Goal: Information Seeking & Learning: Learn about a topic

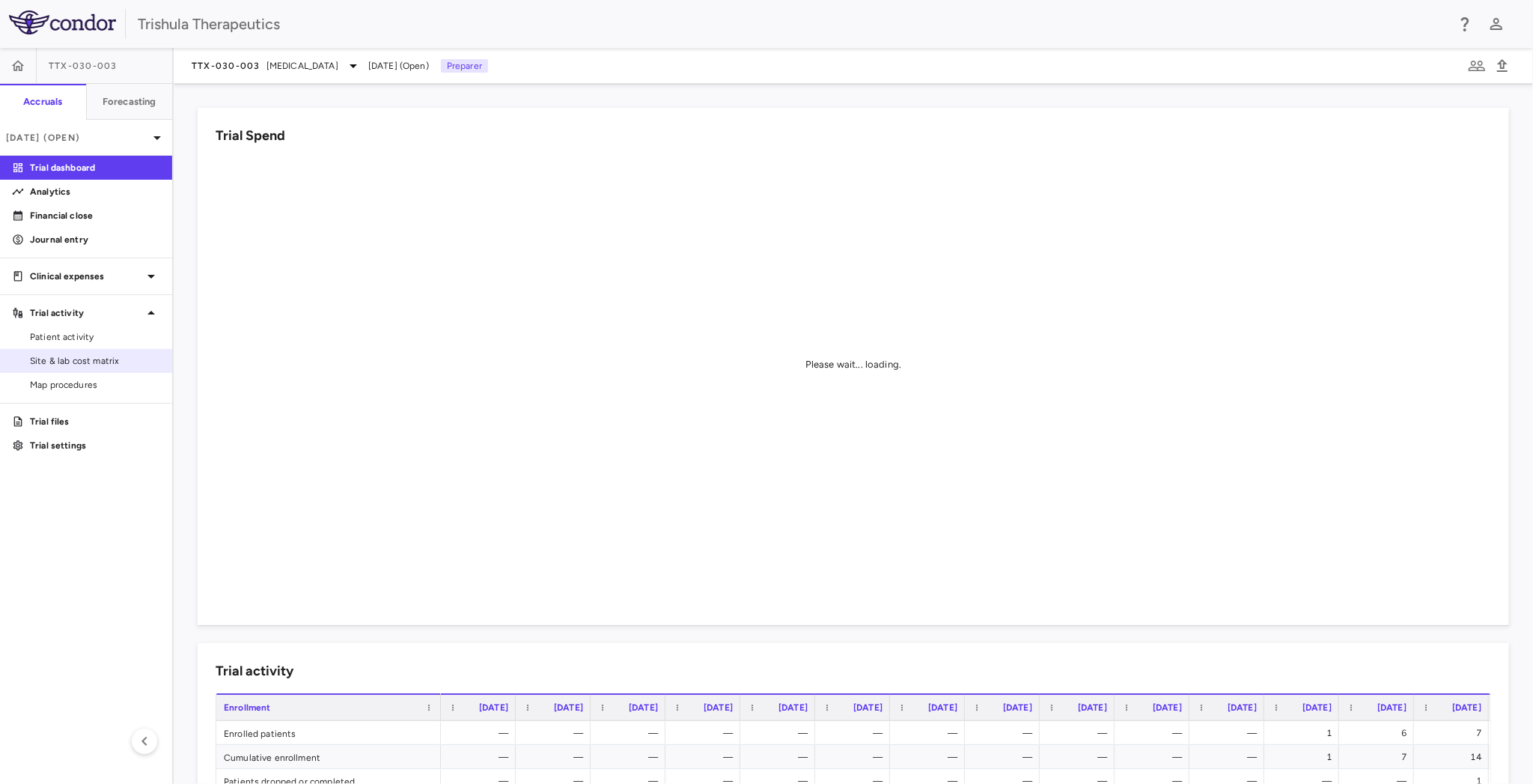
click at [114, 363] on span "Site & lab cost matrix" at bounding box center [94, 361] width 130 height 14
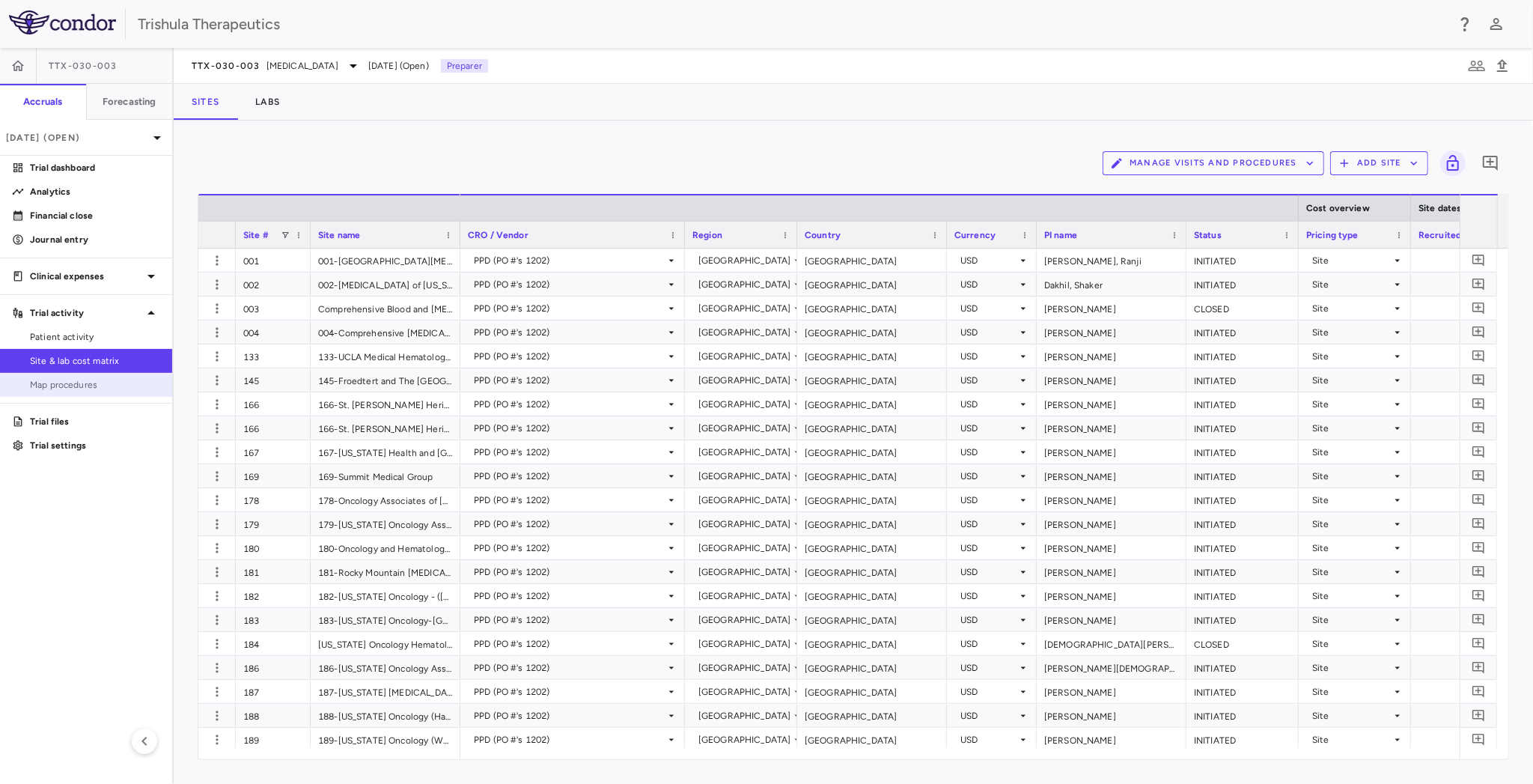
click at [79, 382] on span "Map procedures" at bounding box center [94, 385] width 130 height 14
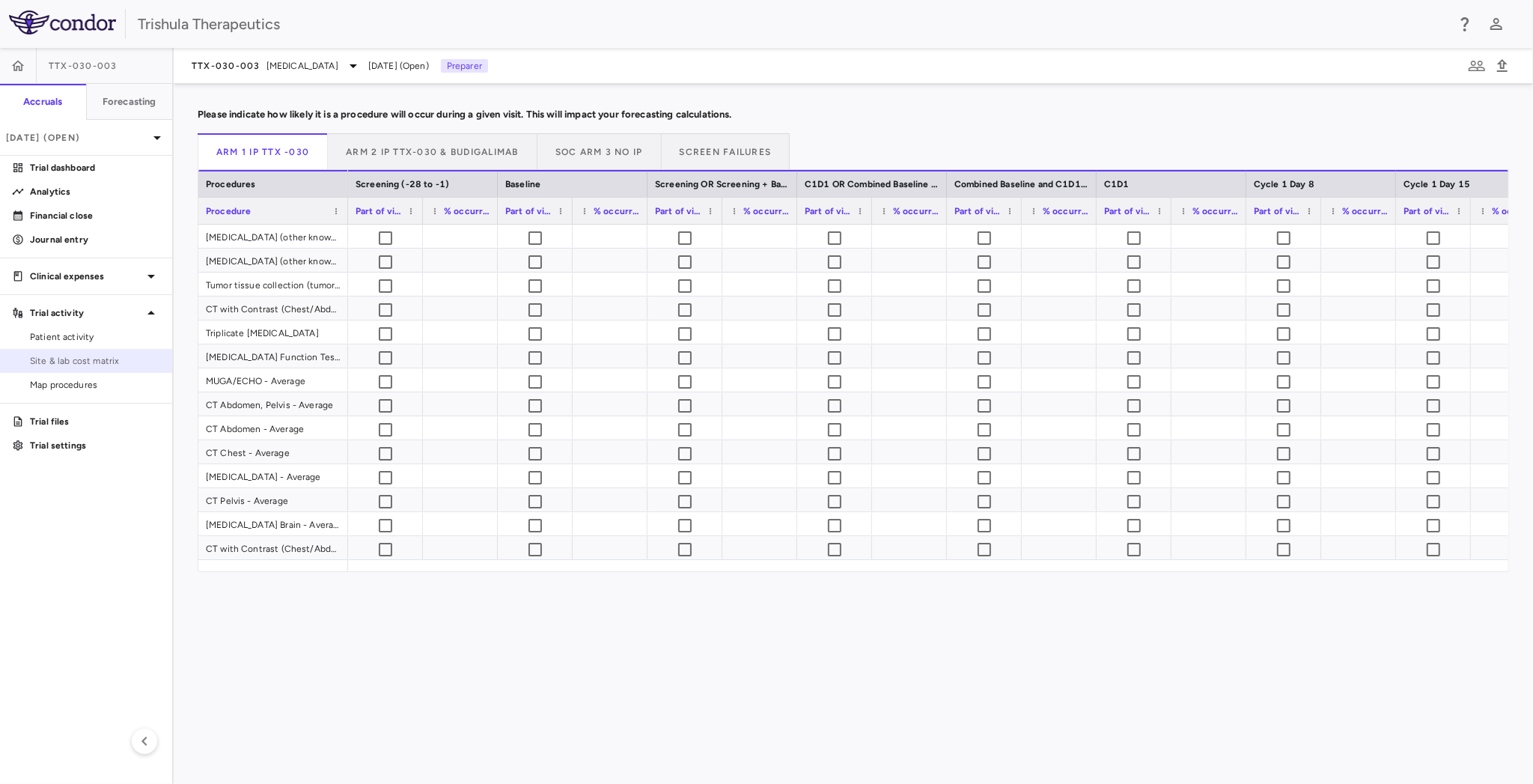
click at [89, 366] on span "Site & lab cost matrix" at bounding box center [94, 361] width 130 height 14
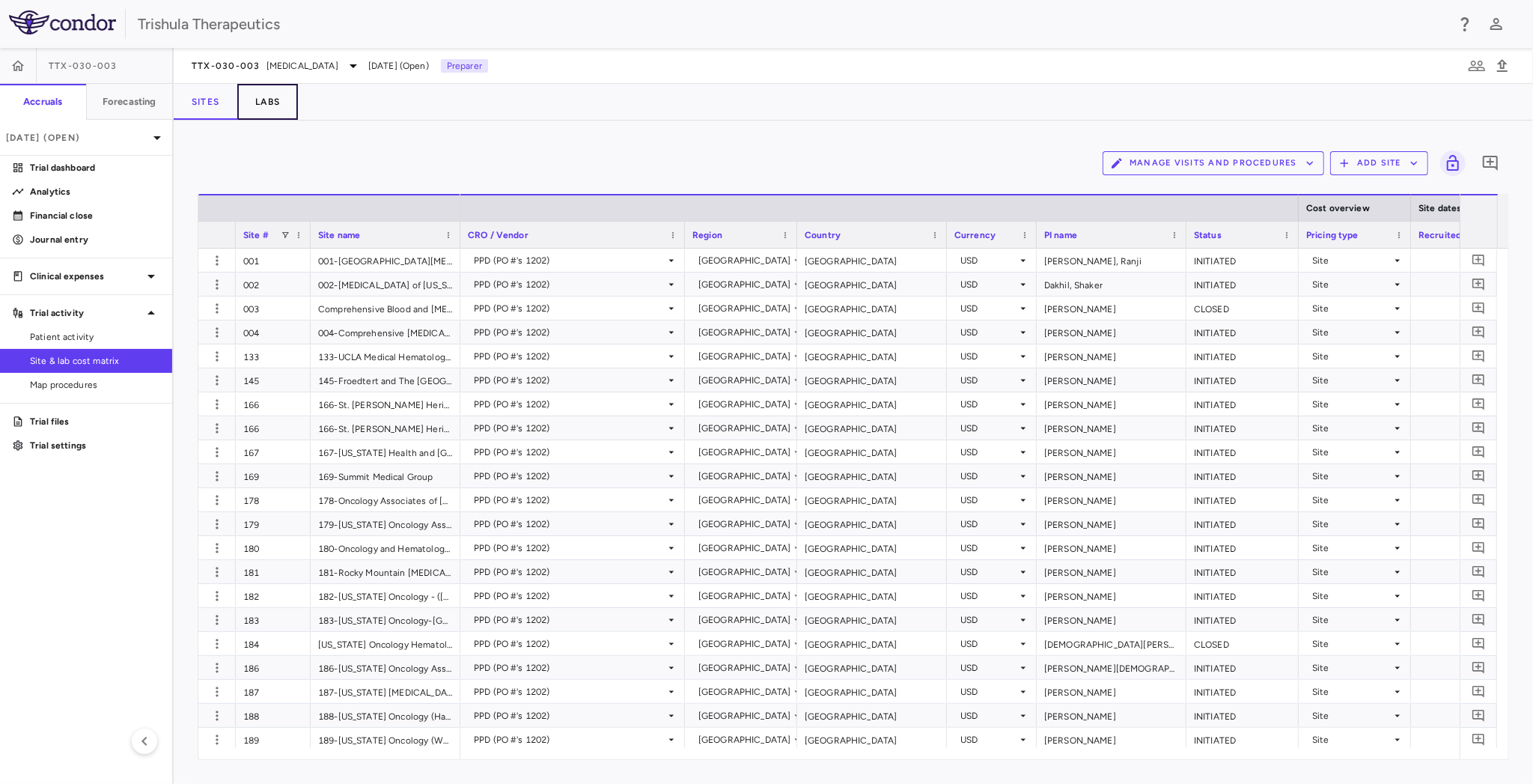
click at [264, 105] on button "Labs" at bounding box center [268, 101] width 61 height 36
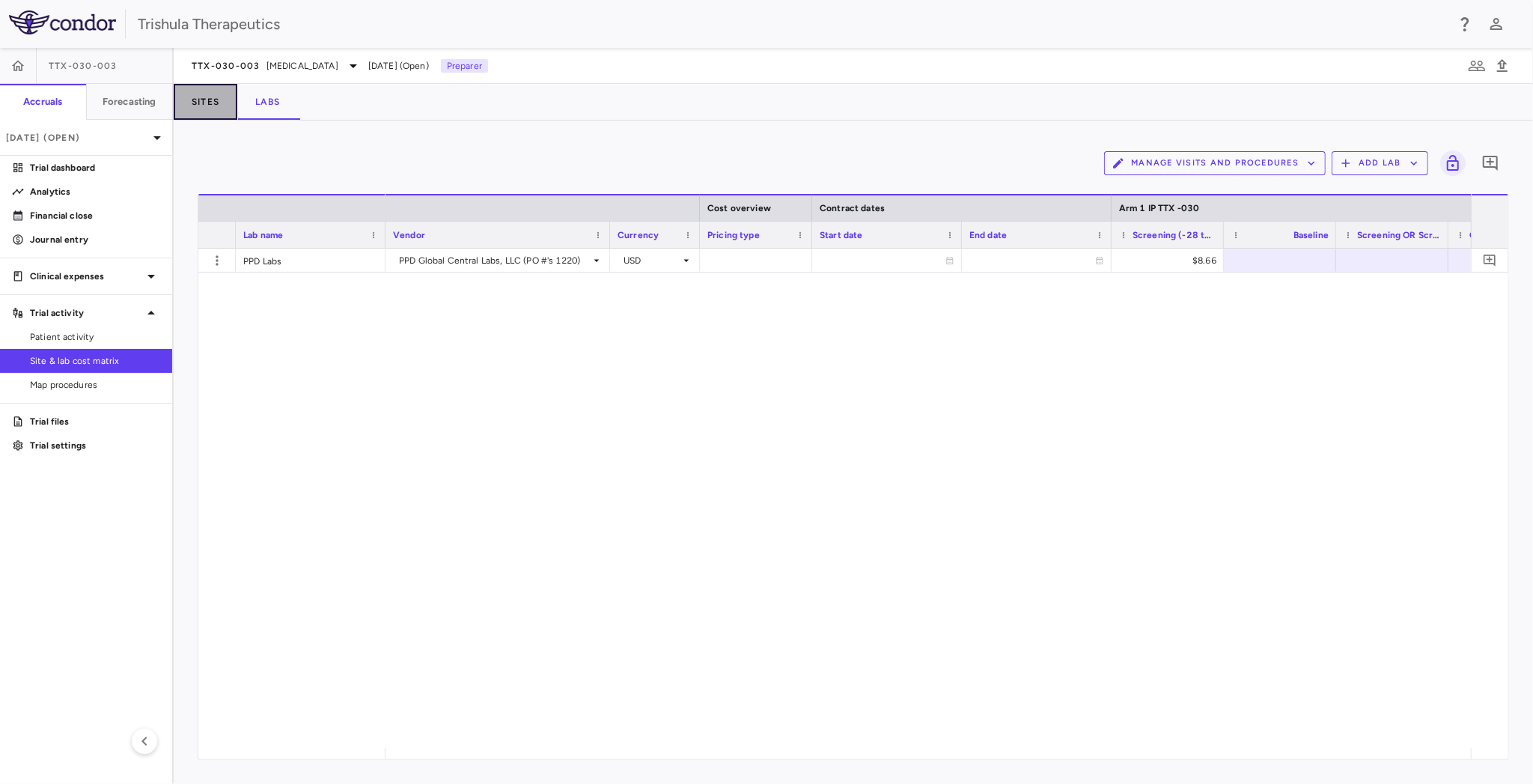
click at [221, 109] on button "Sites" at bounding box center [206, 101] width 64 height 36
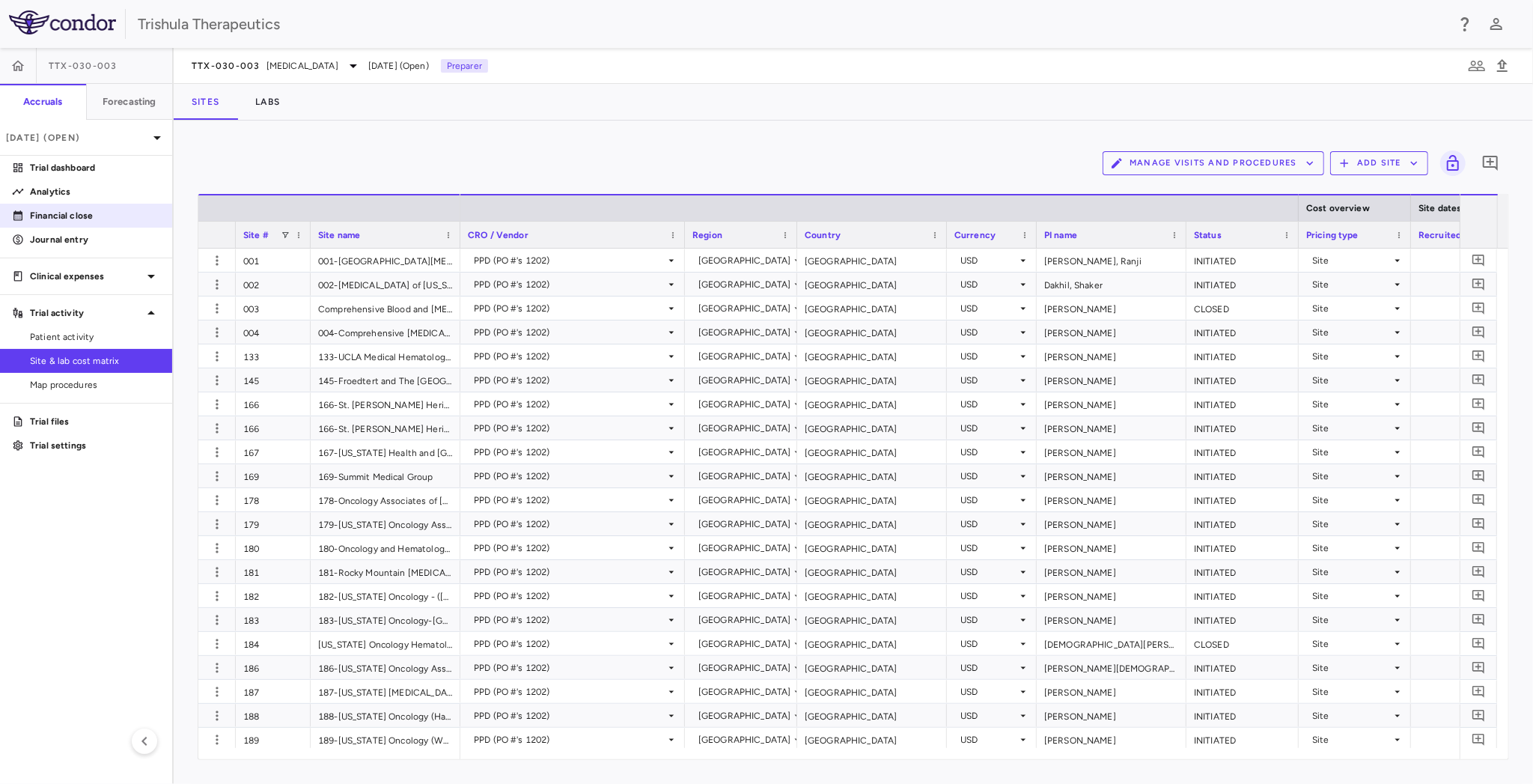
click at [102, 209] on p "Financial close" at bounding box center [94, 215] width 130 height 14
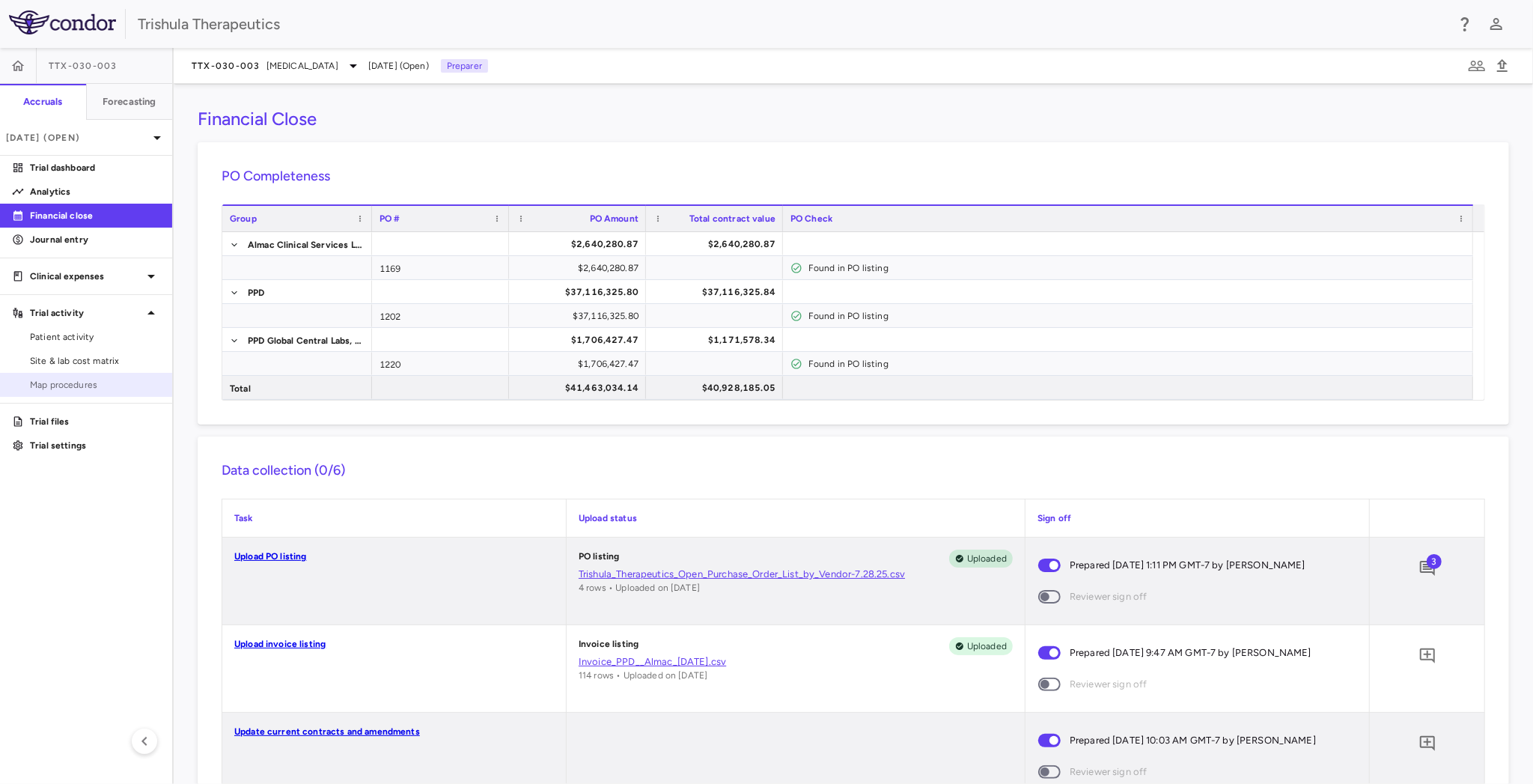
click at [72, 379] on span "Map procedures" at bounding box center [94, 385] width 130 height 14
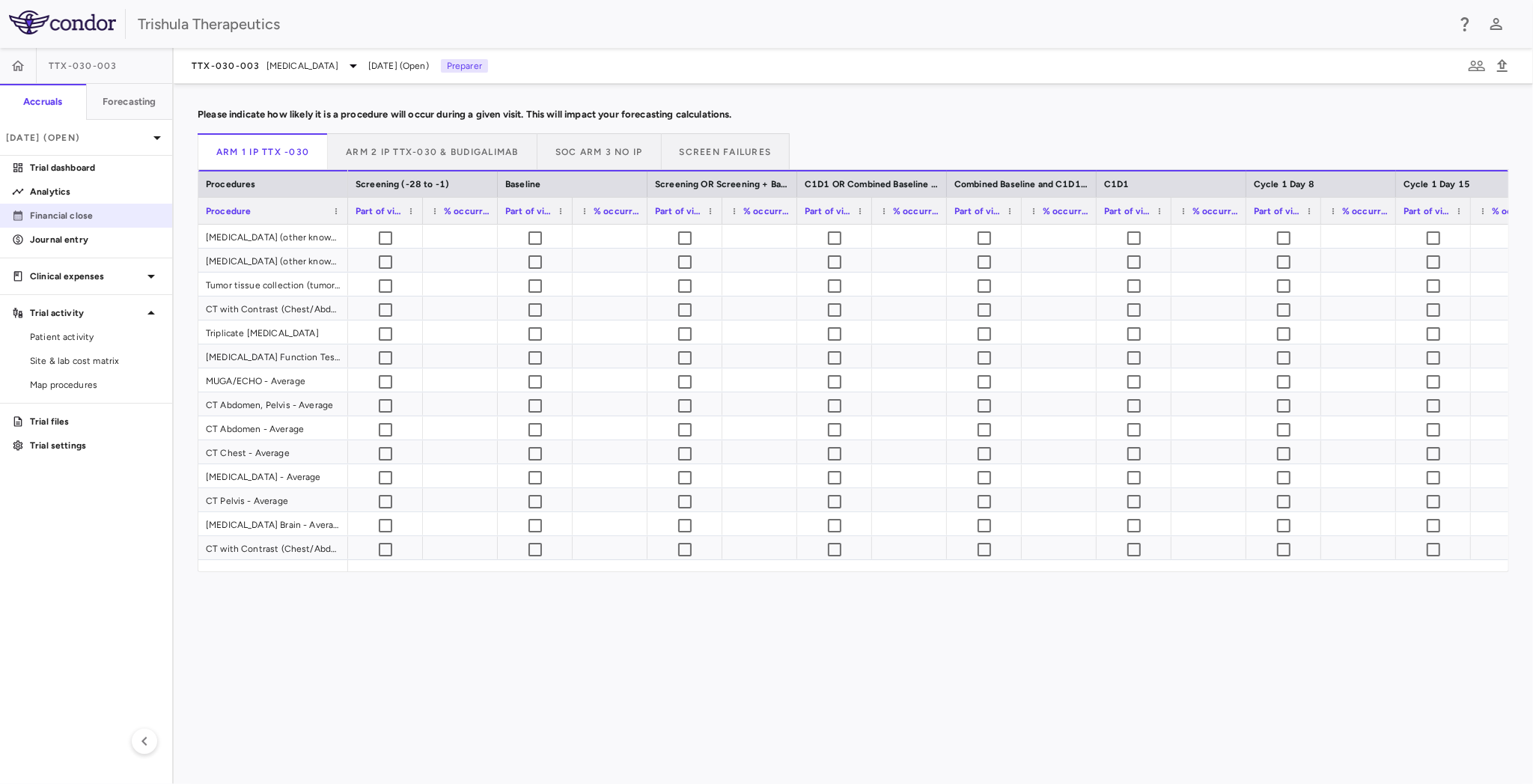
click at [91, 212] on p "Financial close" at bounding box center [94, 215] width 130 height 14
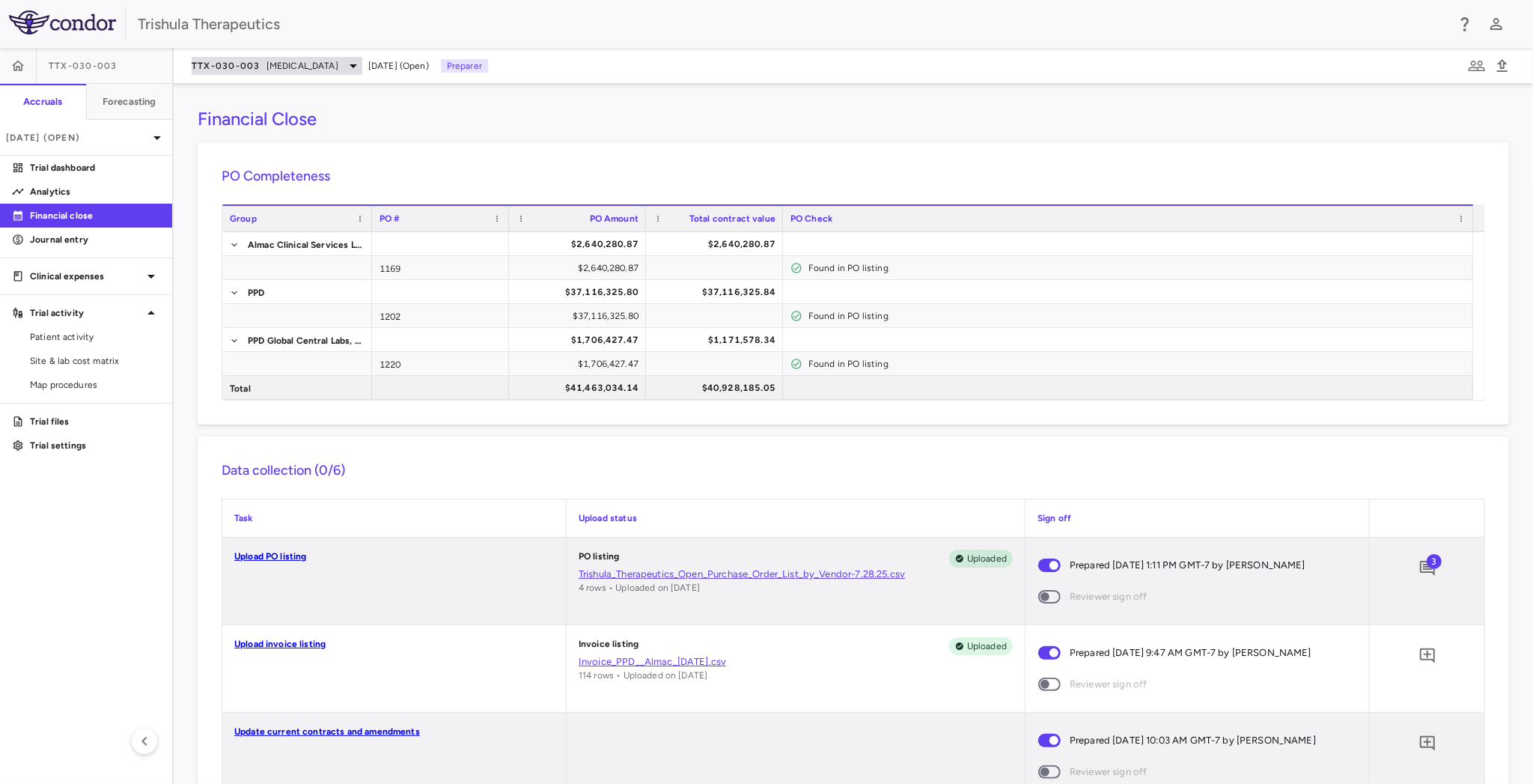
click at [350, 64] on icon at bounding box center [353, 66] width 18 height 18
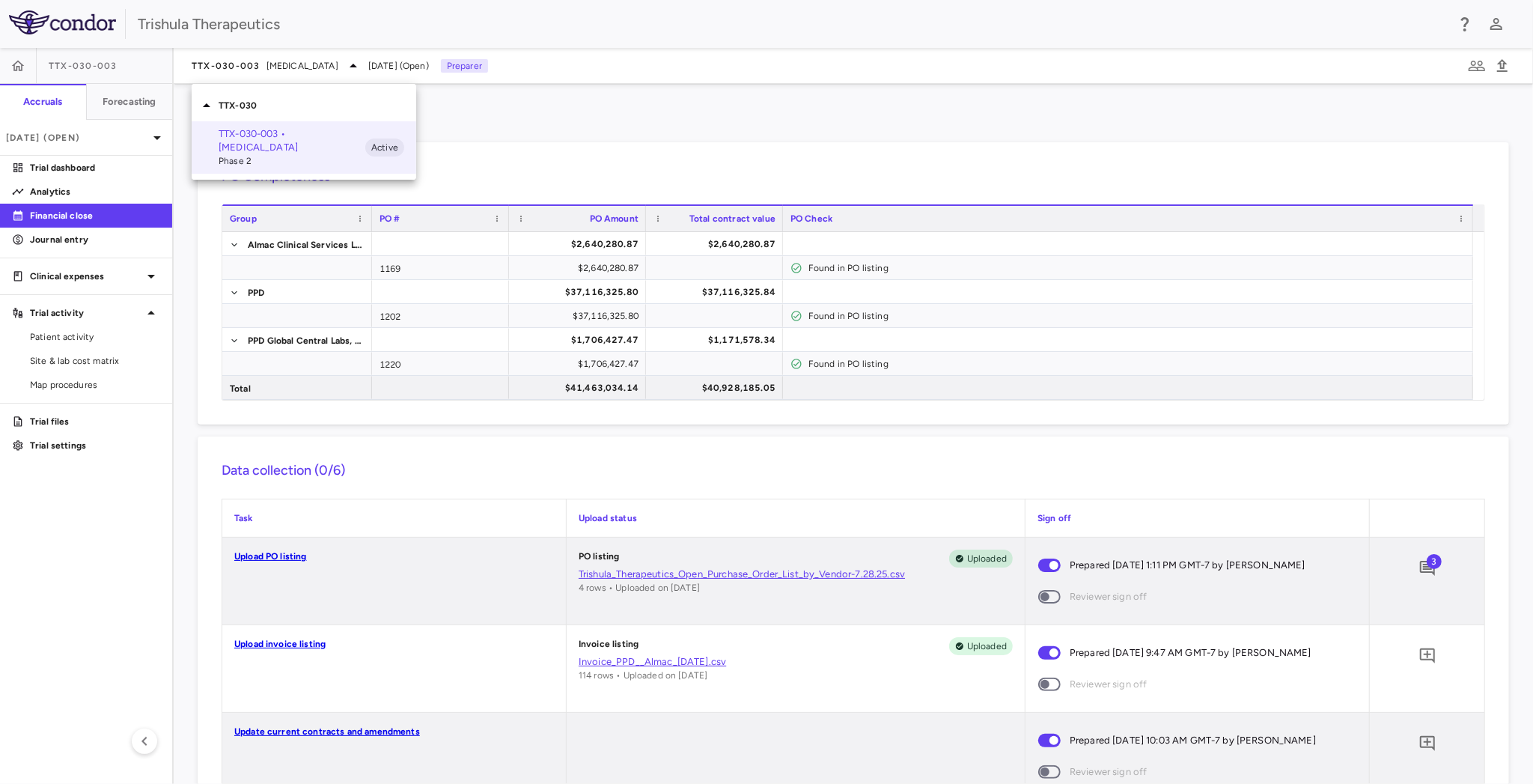
click at [213, 108] on icon at bounding box center [207, 105] width 18 height 18
click at [156, 134] on div at bounding box center [766, 392] width 1533 height 784
click at [156, 134] on icon at bounding box center [157, 138] width 18 height 18
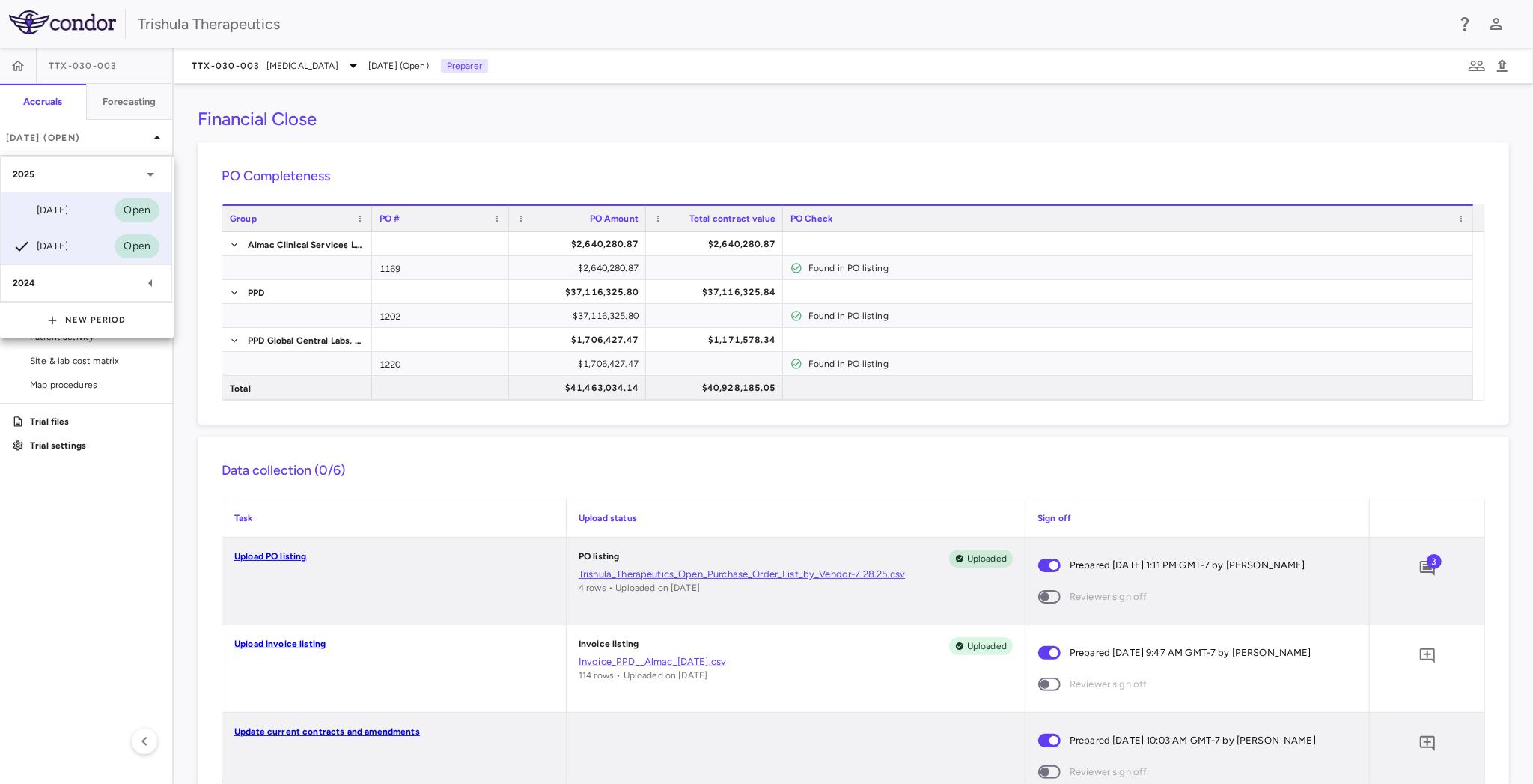
click at [67, 216] on div "[DATE]" at bounding box center [40, 211] width 55 height 18
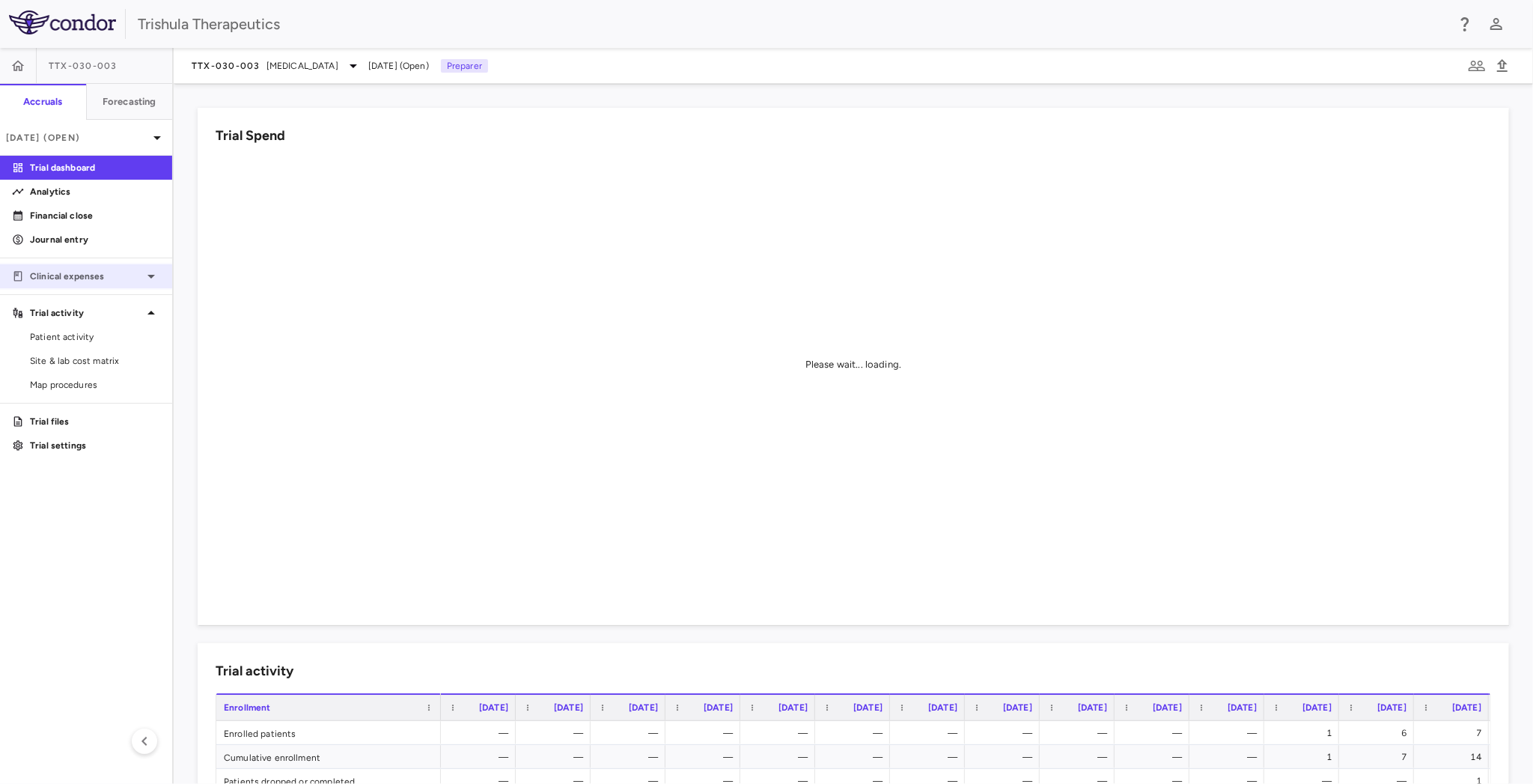
click at [100, 283] on div "Clinical expenses" at bounding box center [86, 275] width 172 height 27
click at [87, 296] on span "Summary" at bounding box center [94, 300] width 130 height 14
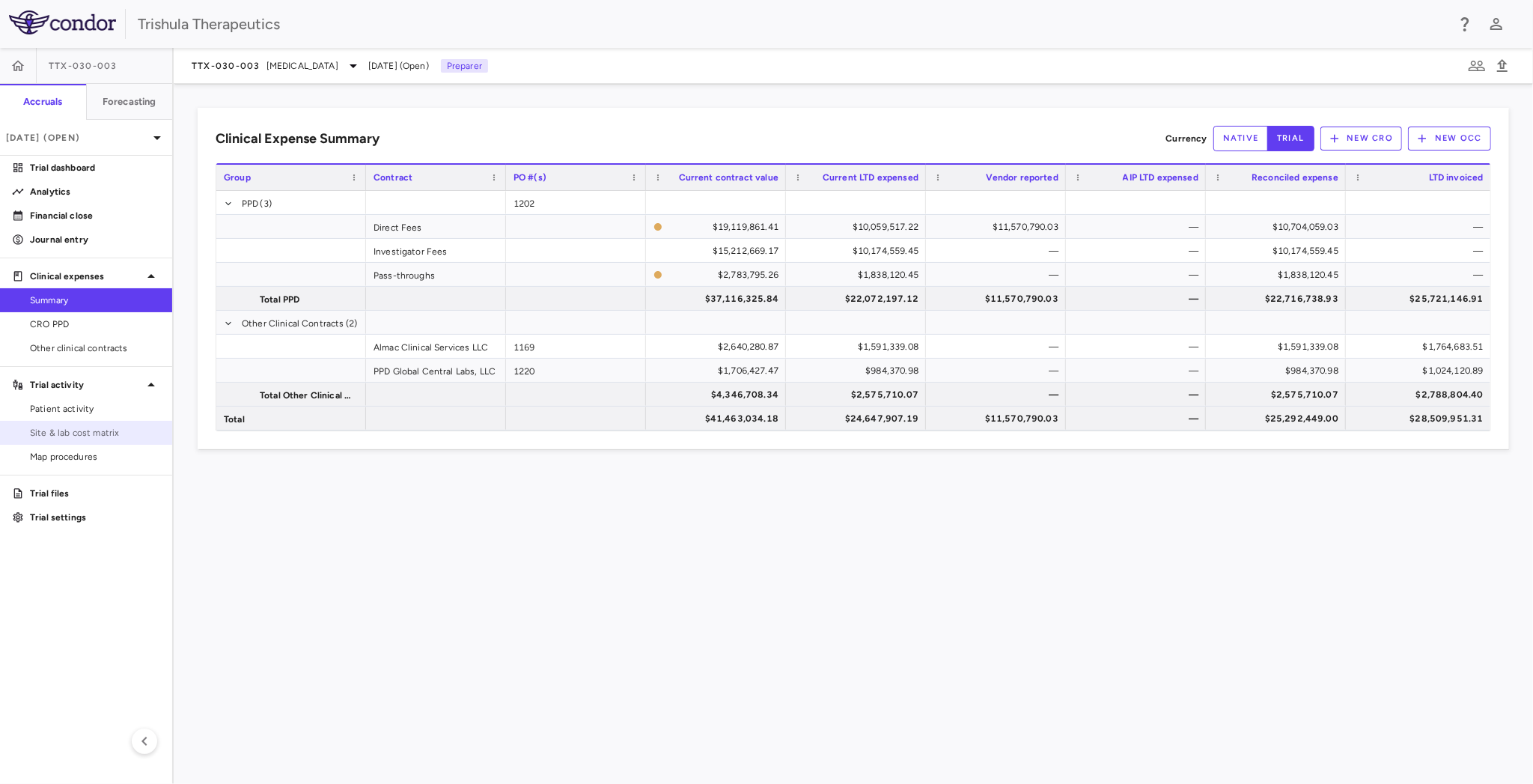
click at [90, 436] on span "Site & lab cost matrix" at bounding box center [94, 433] width 130 height 14
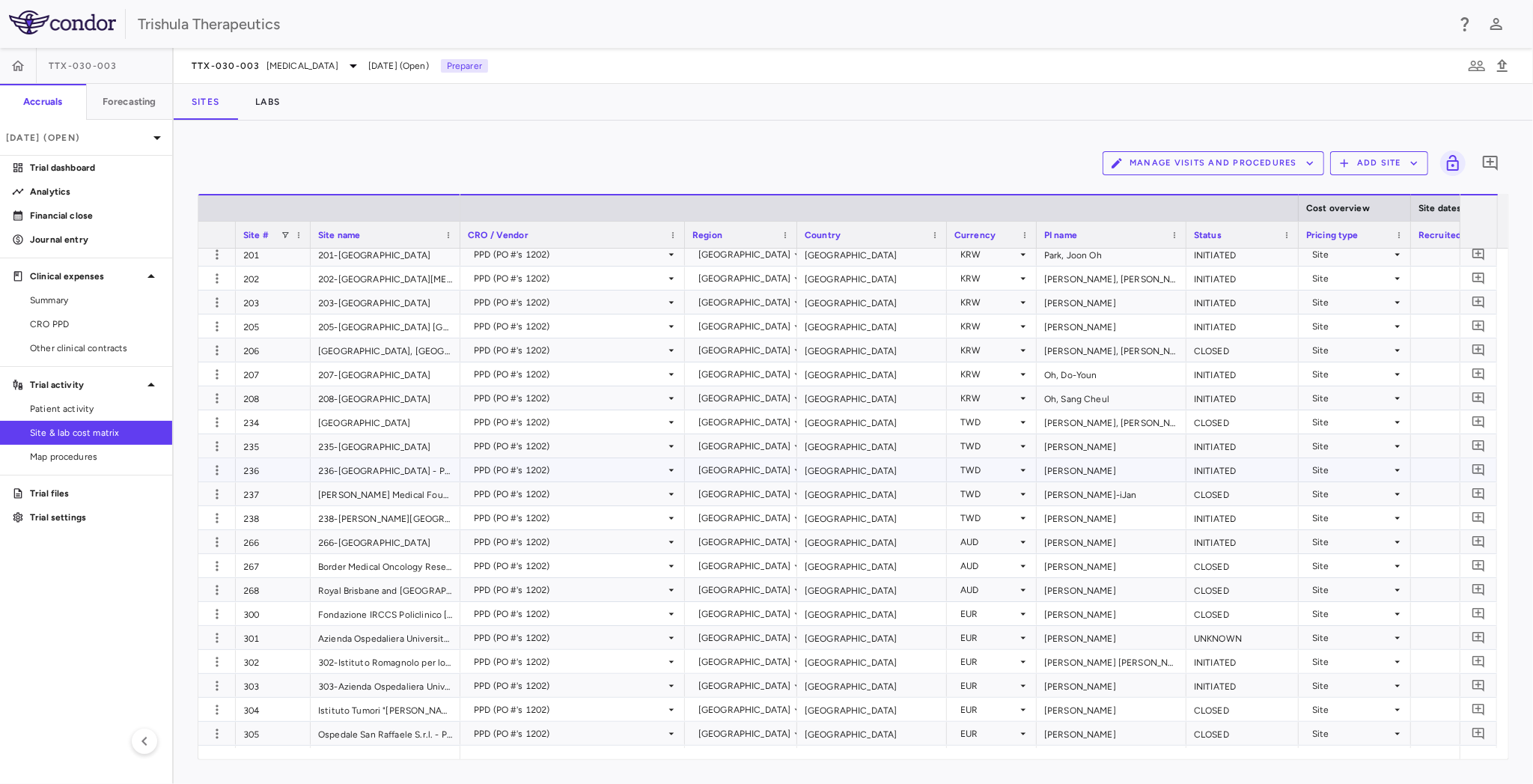
scroll to position [973, 0]
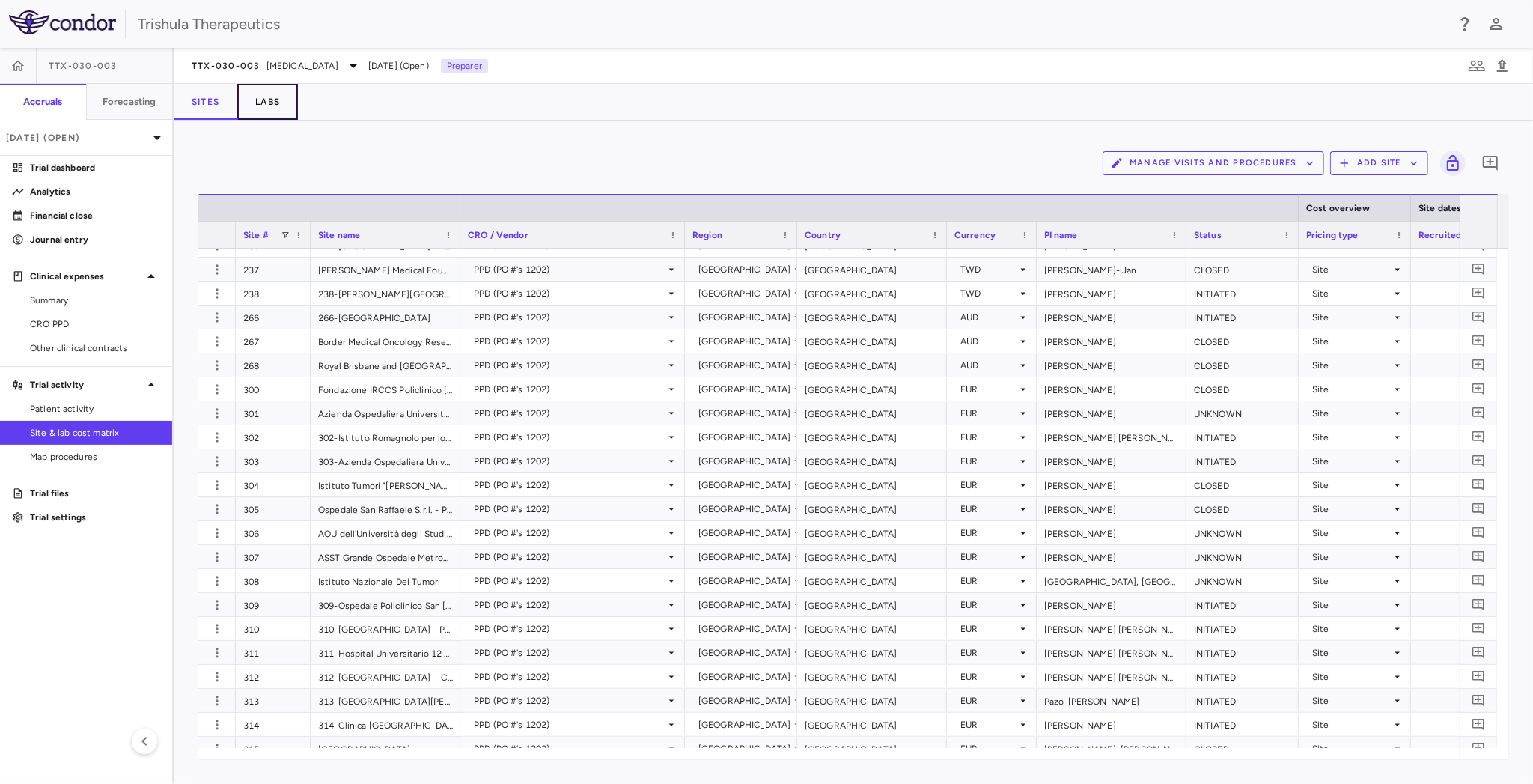
click at [276, 104] on button "Labs" at bounding box center [268, 101] width 61 height 36
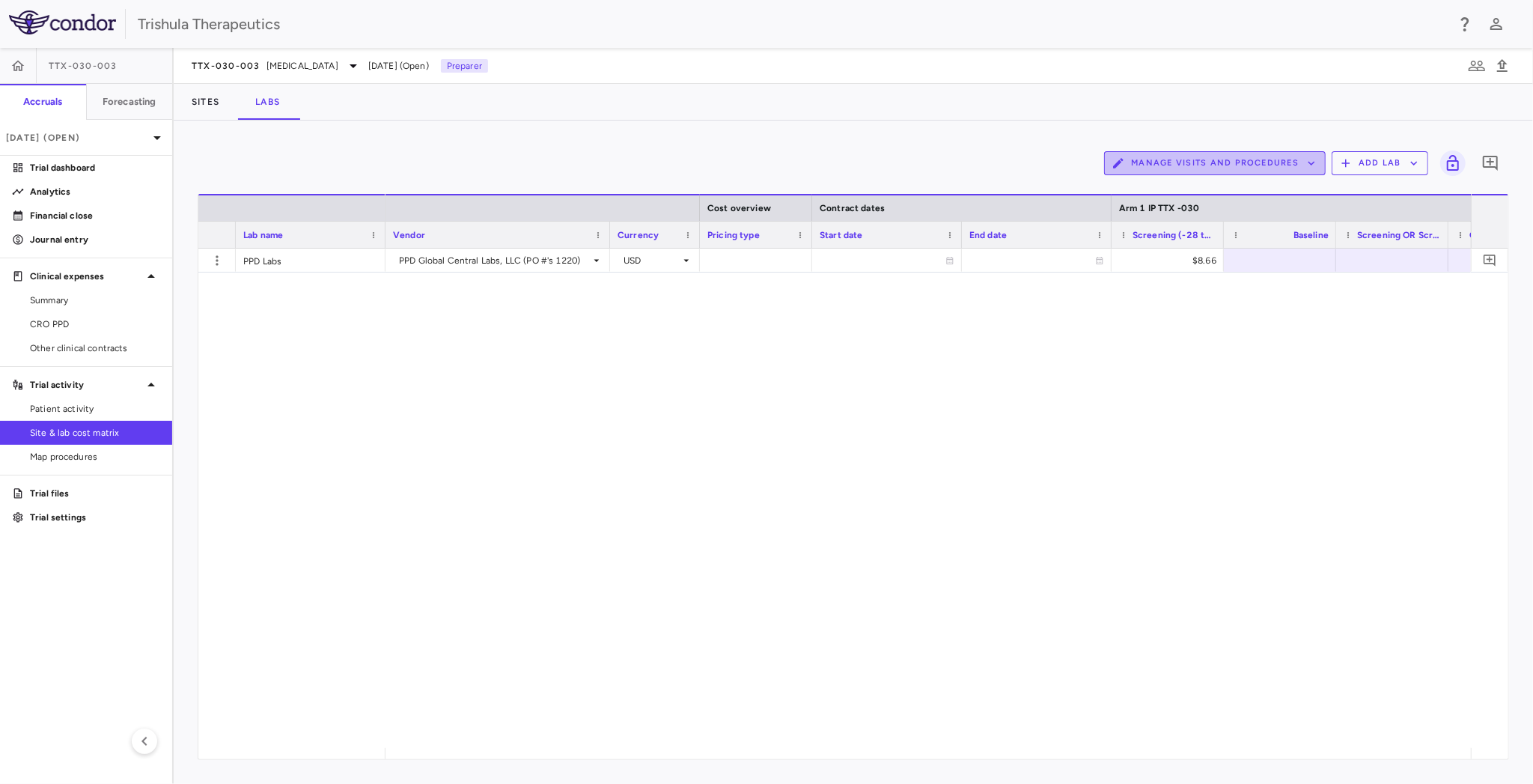
click at [1282, 170] on button "Manage Visits and Procedures" at bounding box center [1214, 163] width 221 height 24
click at [1252, 216] on li "Manage Procedure Categories" at bounding box center [1200, 214] width 159 height 23
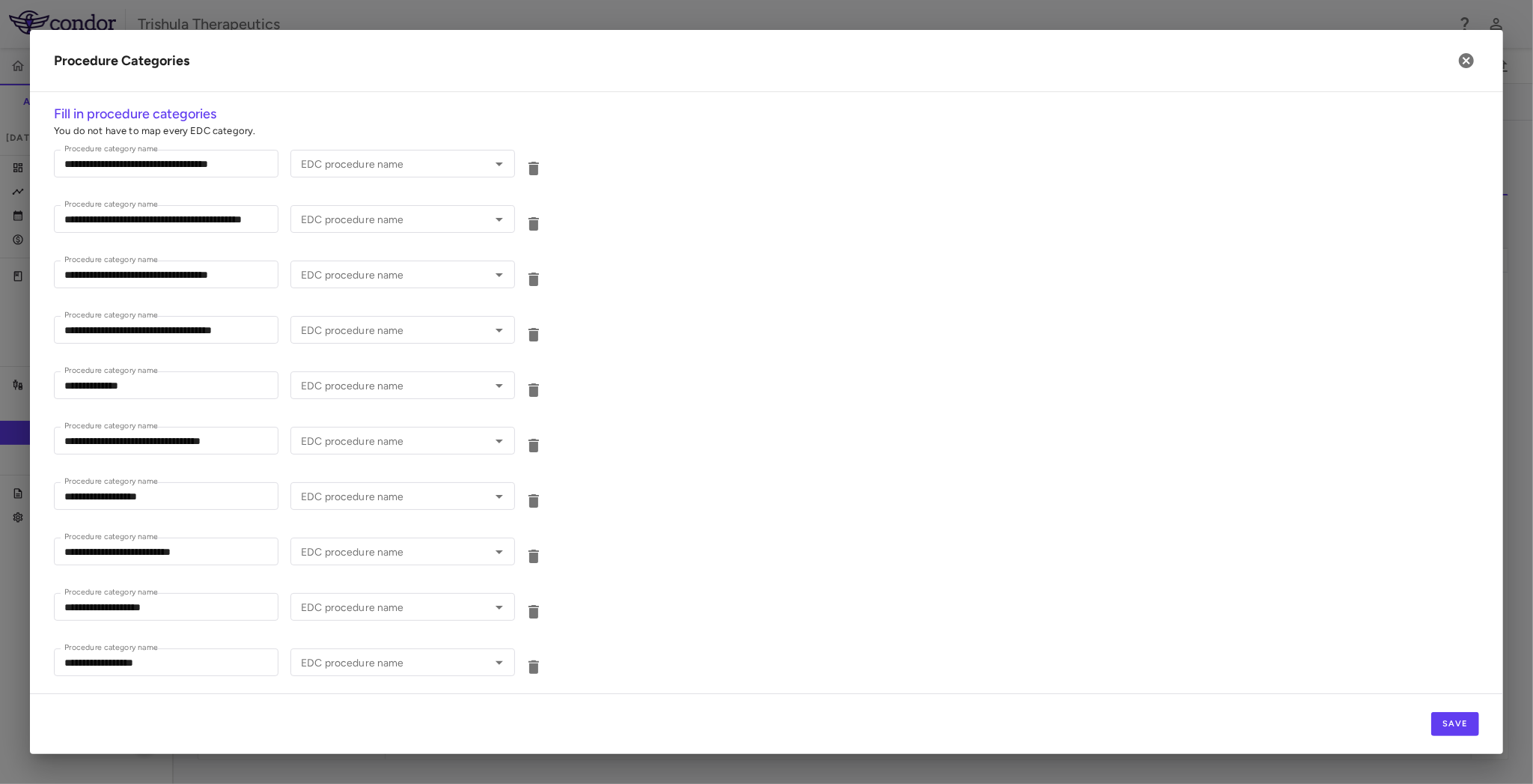
type input "**********"
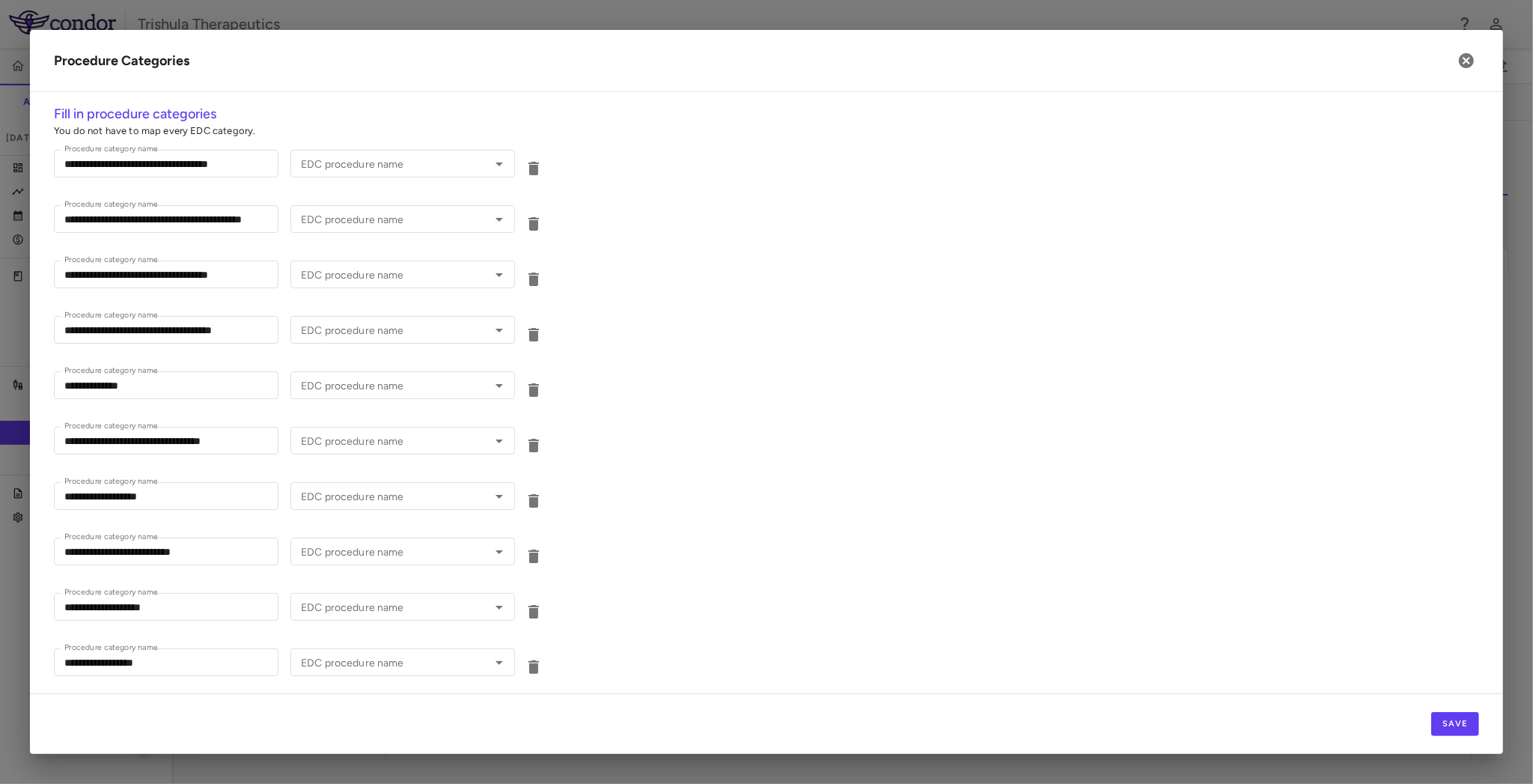
type input "**********"
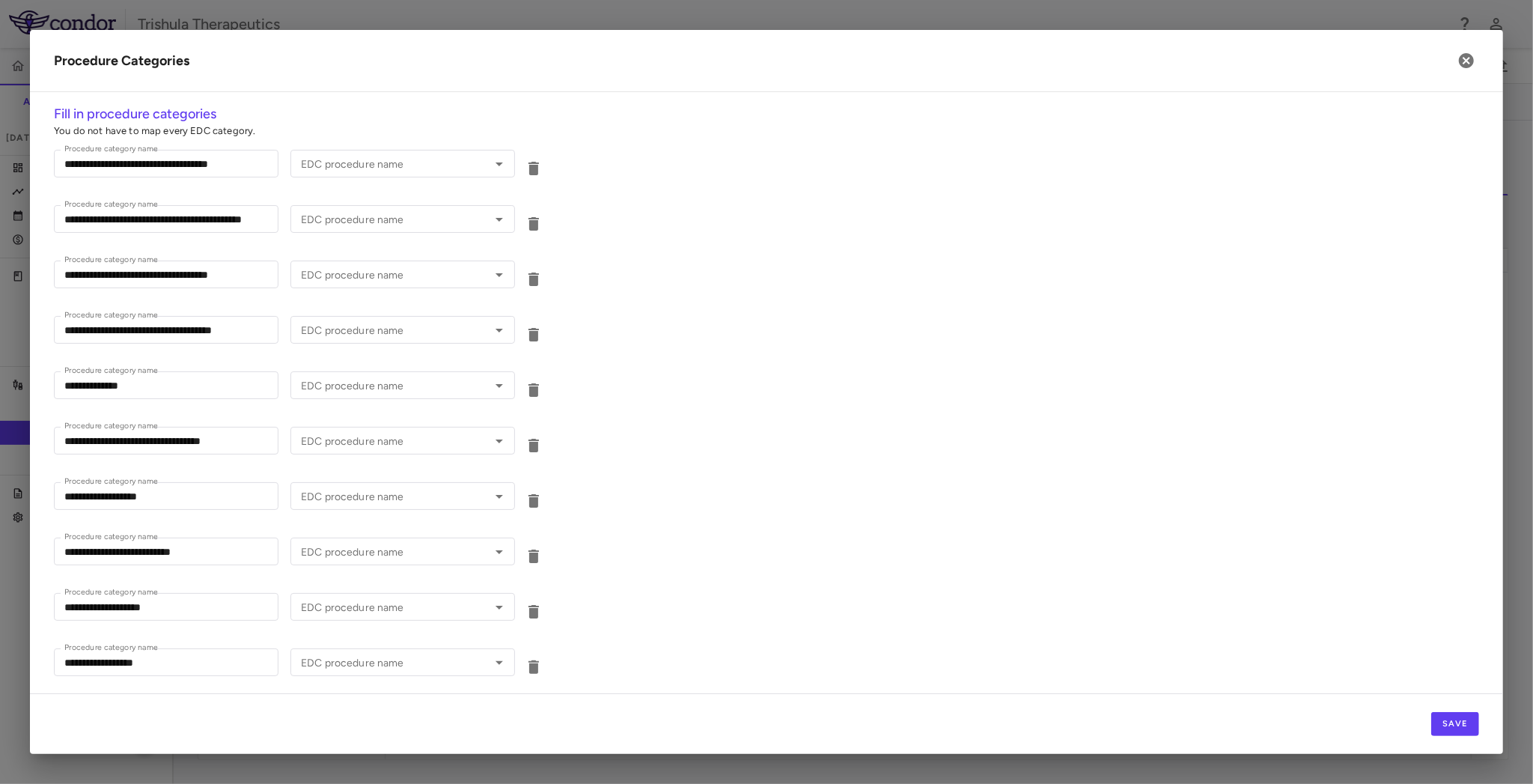
type input "**********"
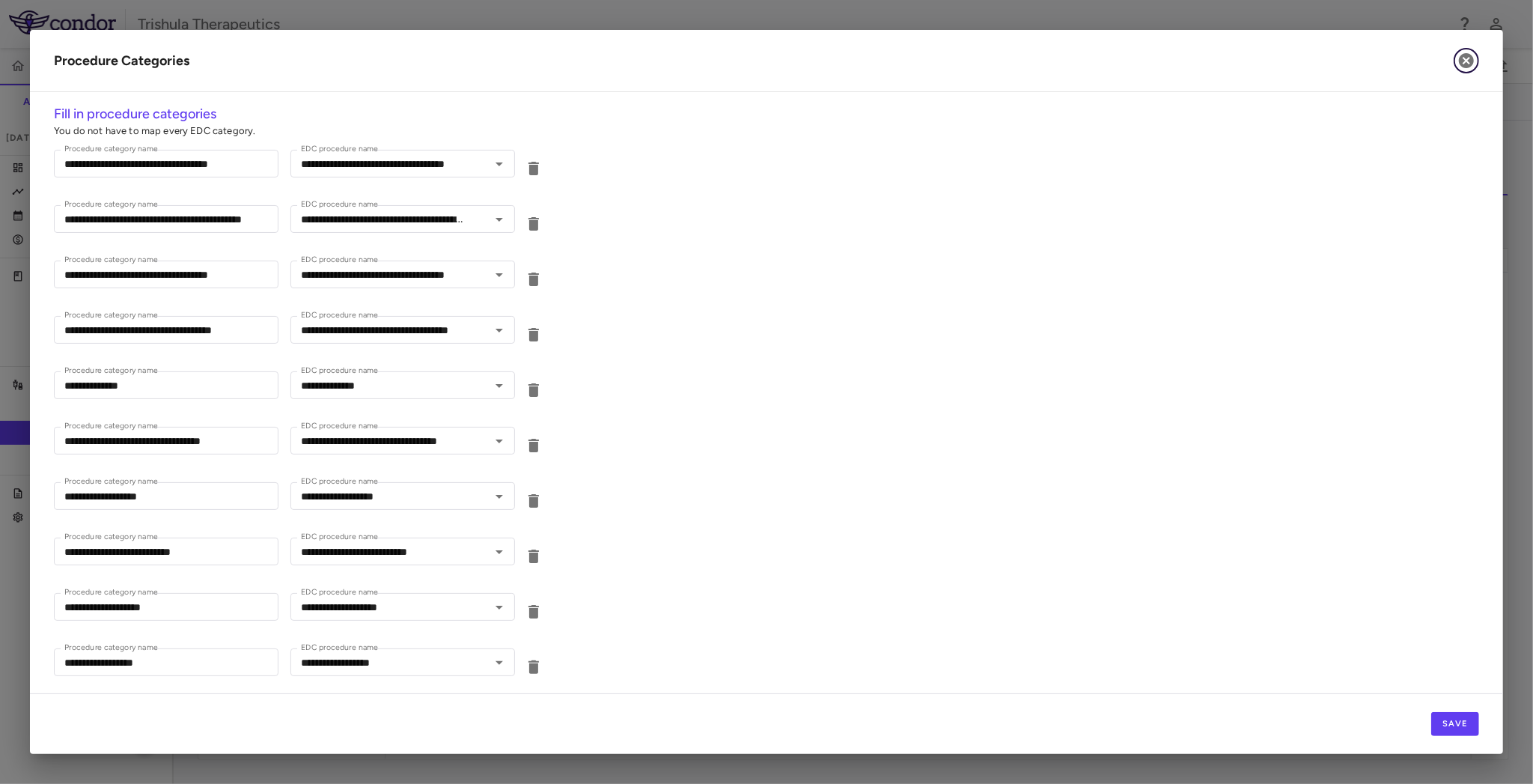
click at [1467, 64] on icon "button" at bounding box center [1466, 60] width 15 height 15
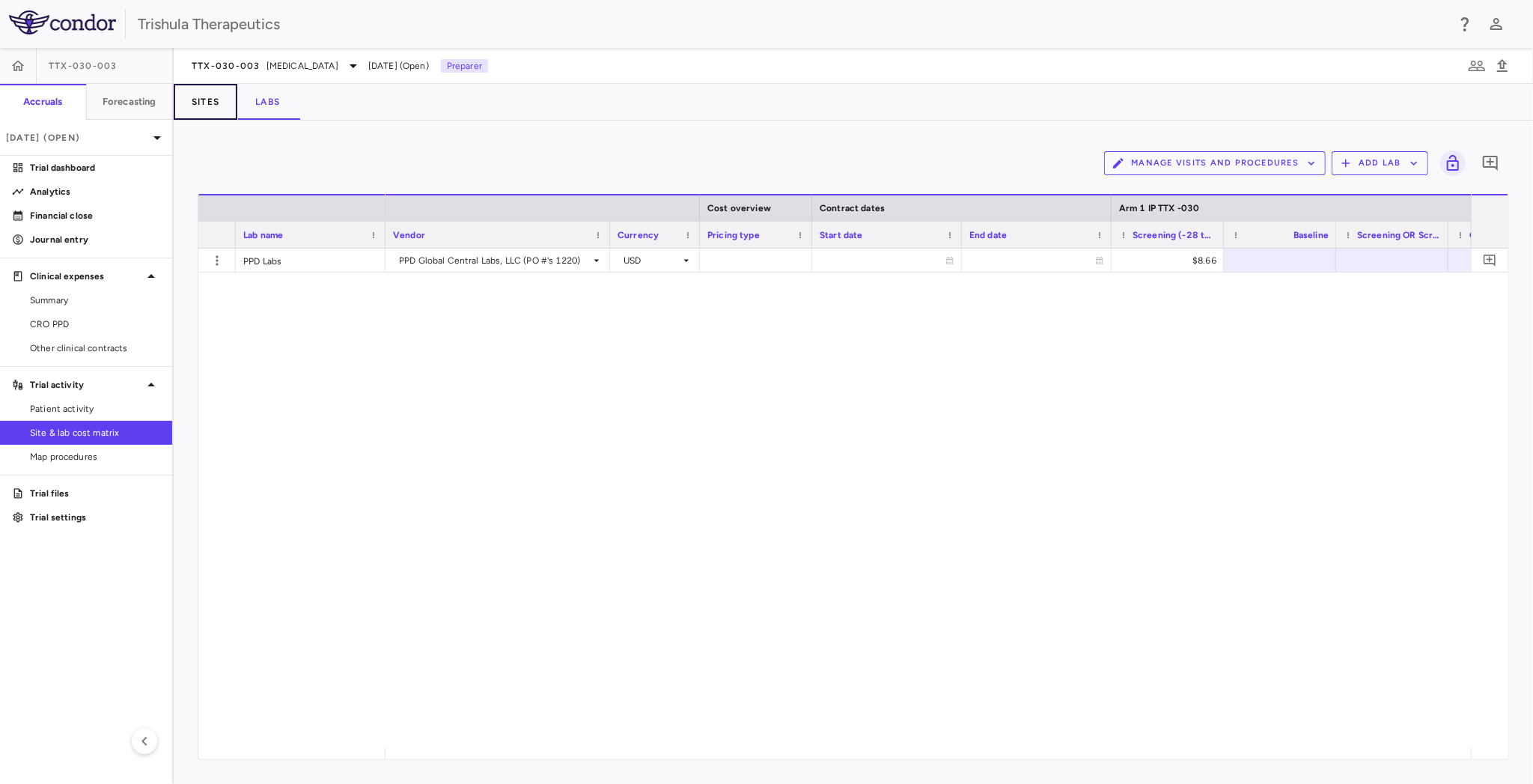
click at [190, 100] on button "Sites" at bounding box center [206, 101] width 64 height 36
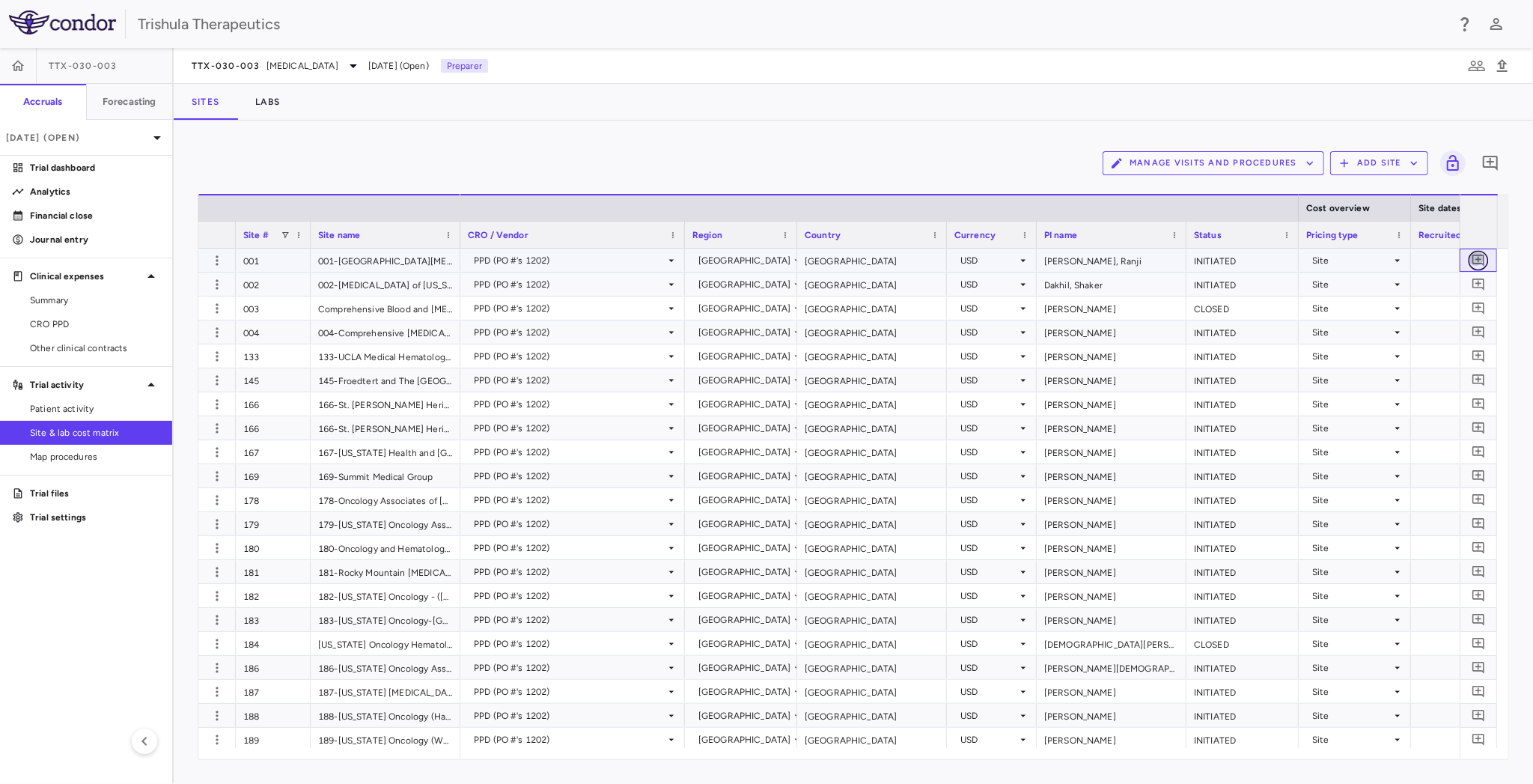
click at [1476, 255] on icon "Add comment" at bounding box center [1479, 261] width 12 height 12
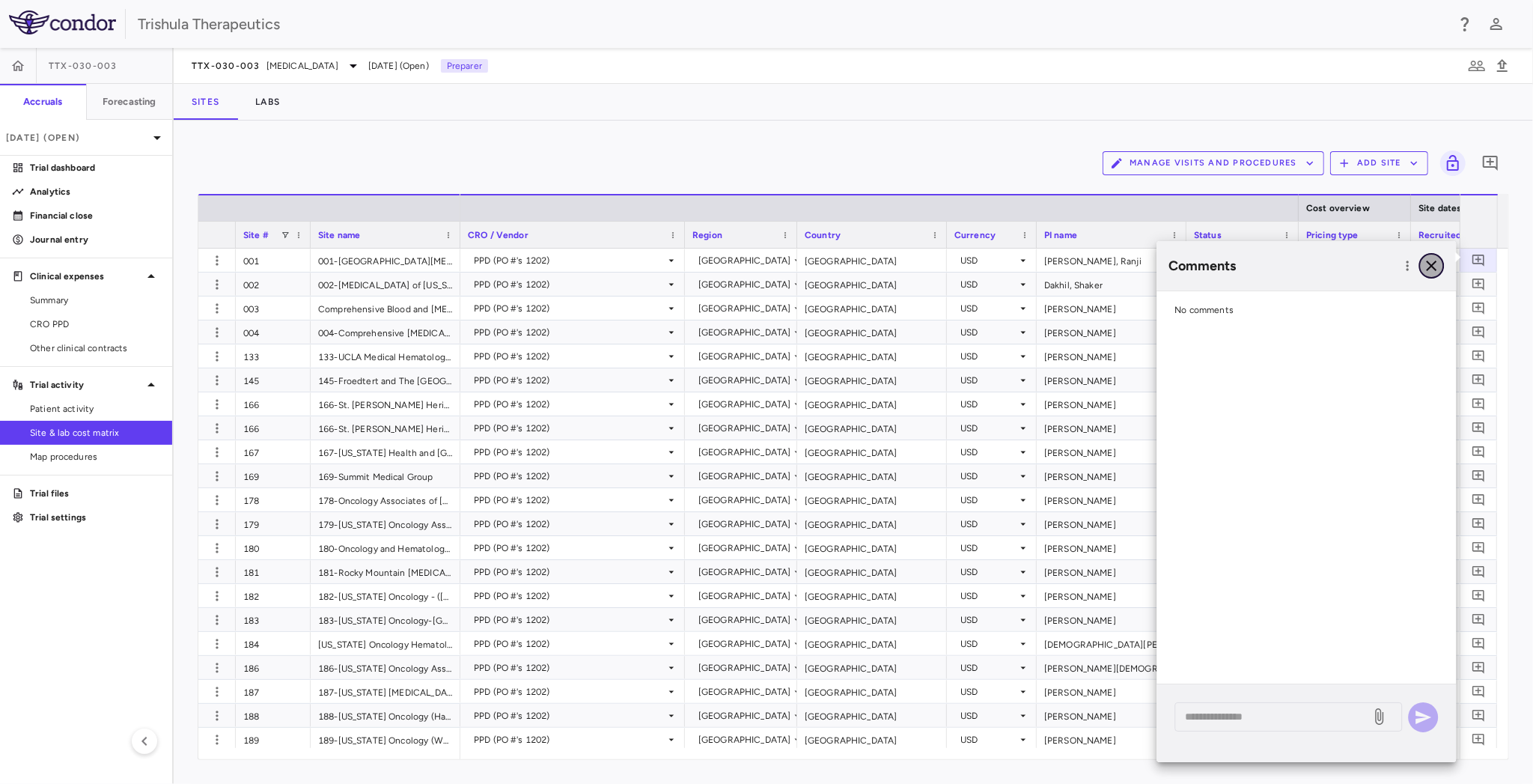
click at [1428, 266] on icon "button" at bounding box center [1432, 266] width 18 height 18
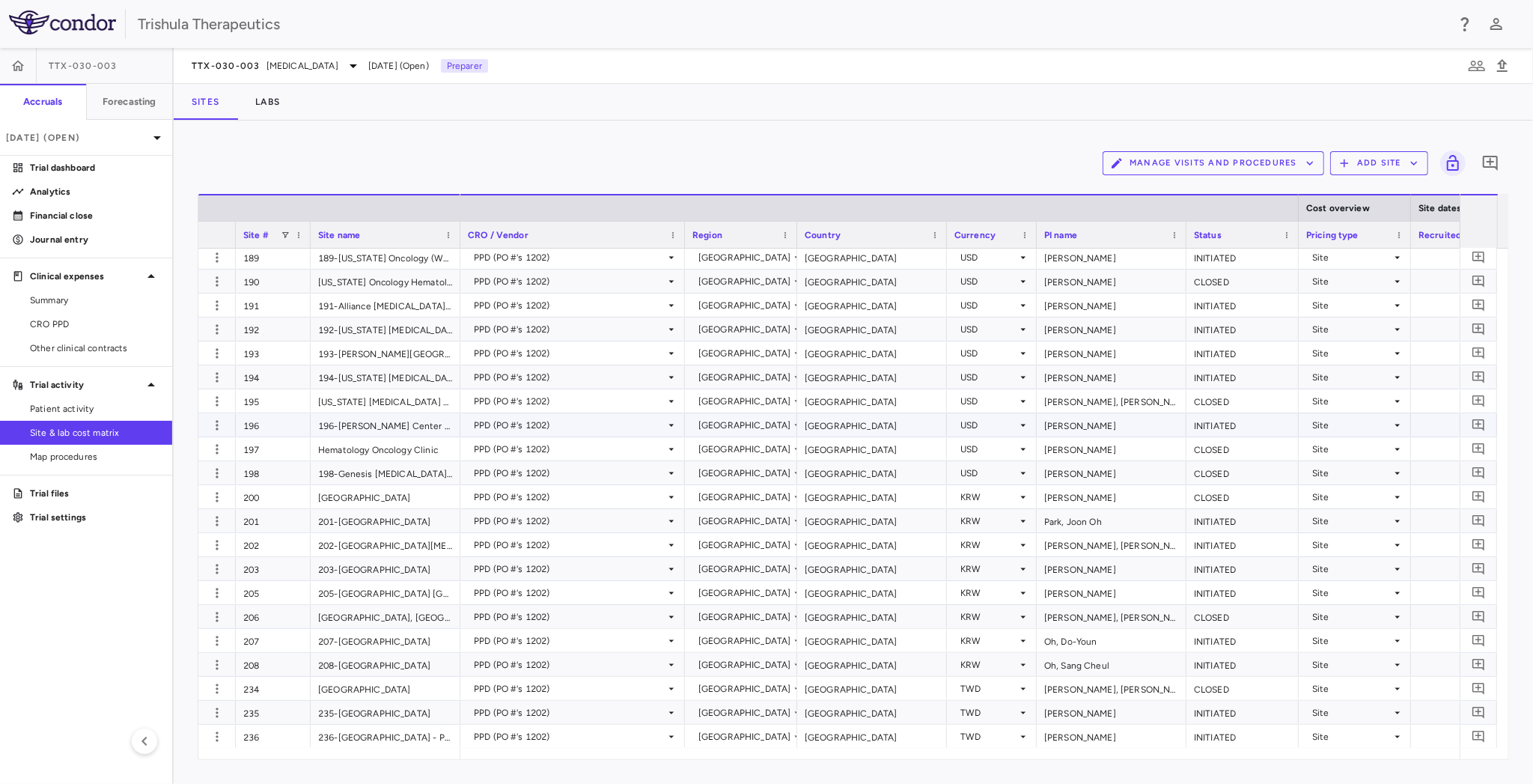
scroll to position [524, 0]
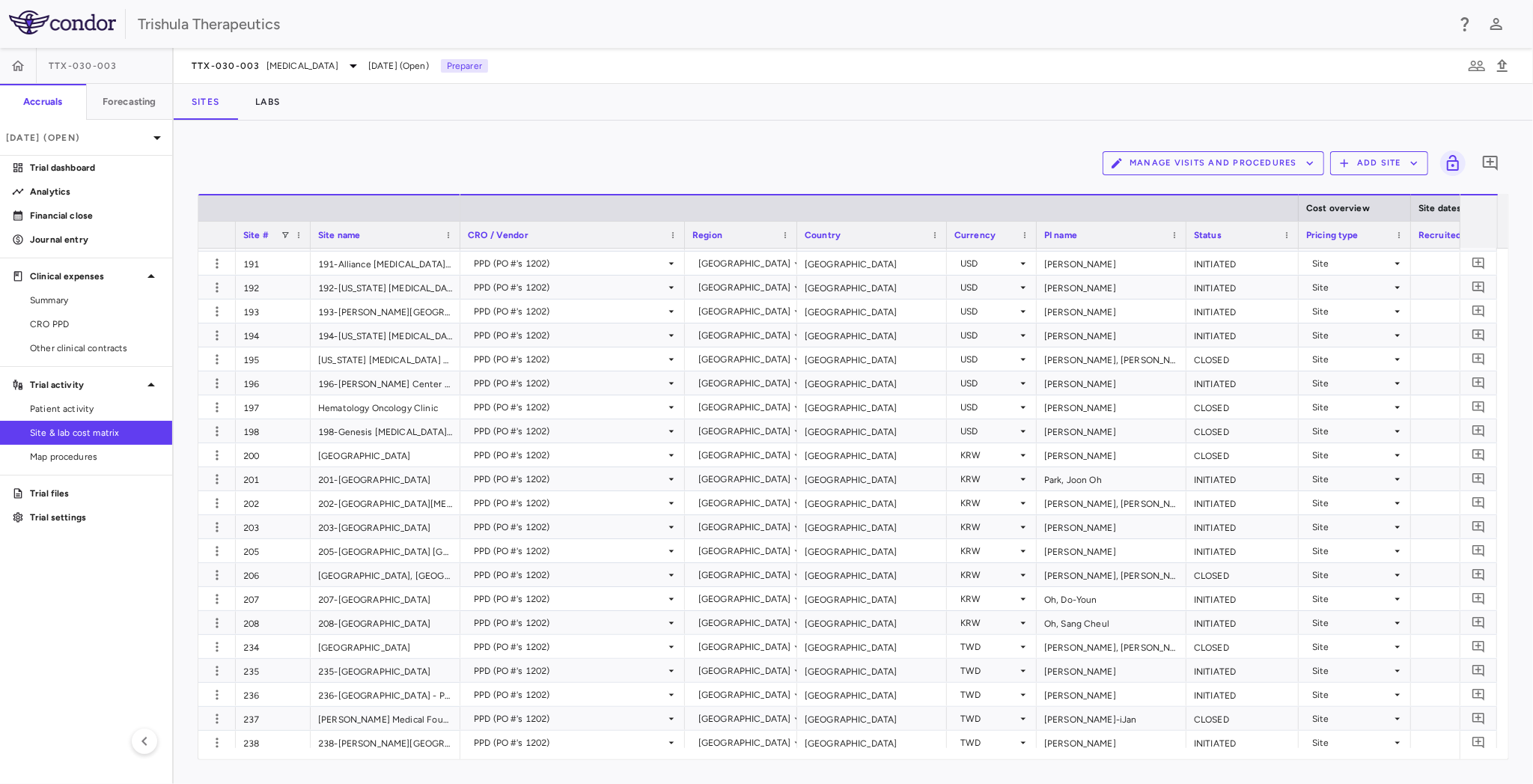
click at [1314, 166] on icon "button" at bounding box center [1311, 163] width 14 height 14
click at [67, 301] on div at bounding box center [766, 392] width 1533 height 784
click at [67, 301] on span "Summary" at bounding box center [94, 300] width 130 height 14
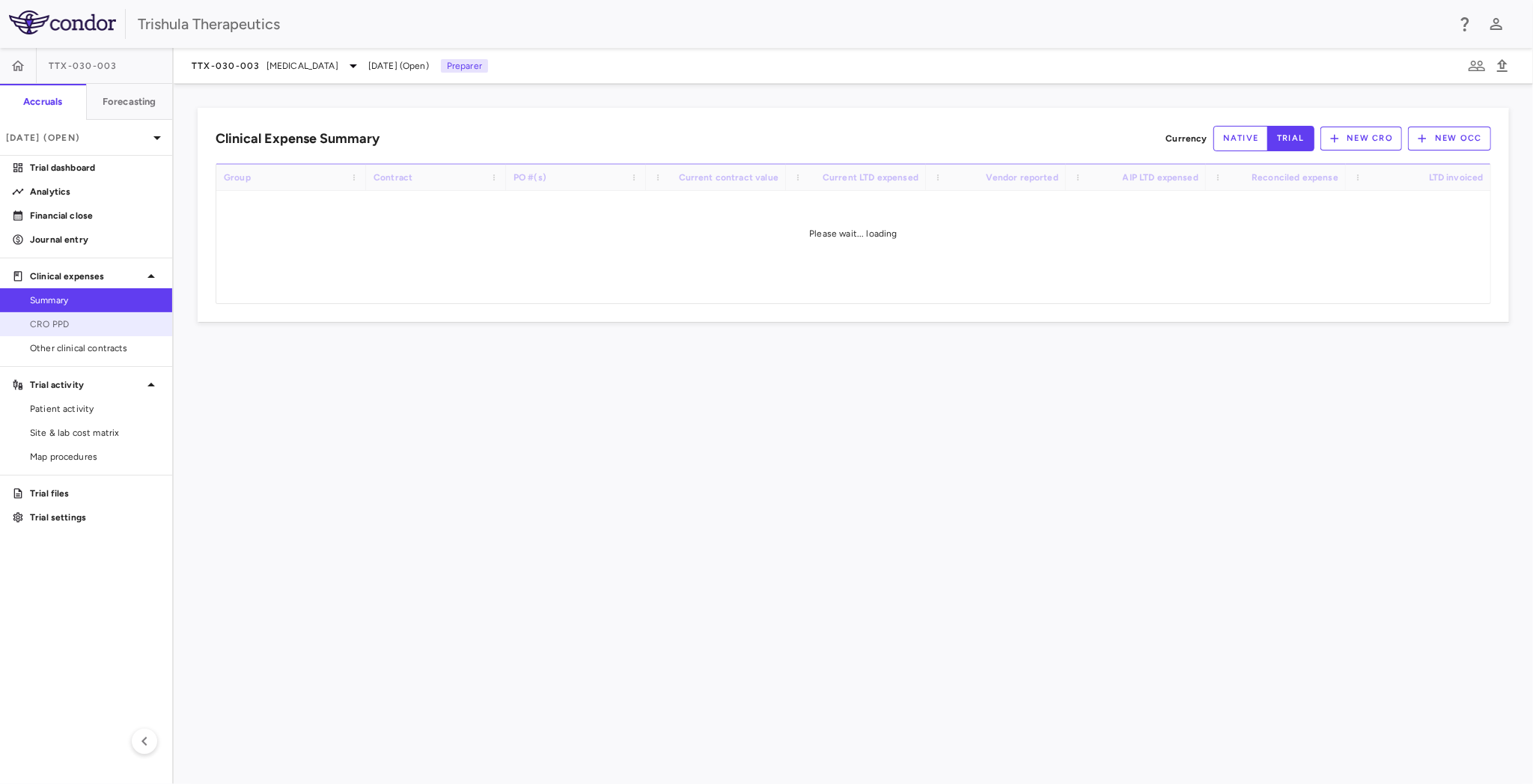
click at [56, 324] on span "CRO PPD" at bounding box center [94, 325] width 130 height 14
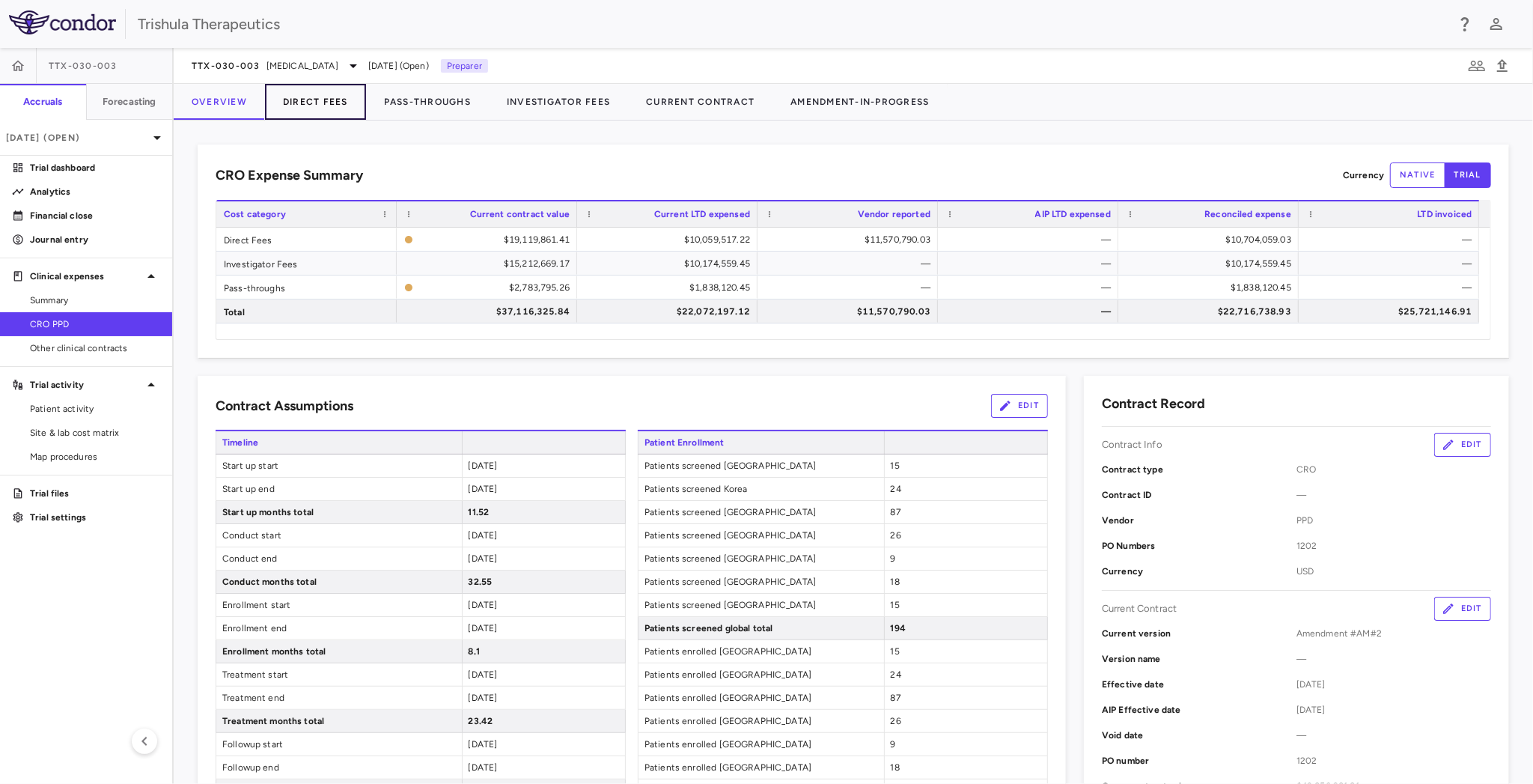
click at [337, 108] on button "Direct Fees" at bounding box center [315, 101] width 101 height 36
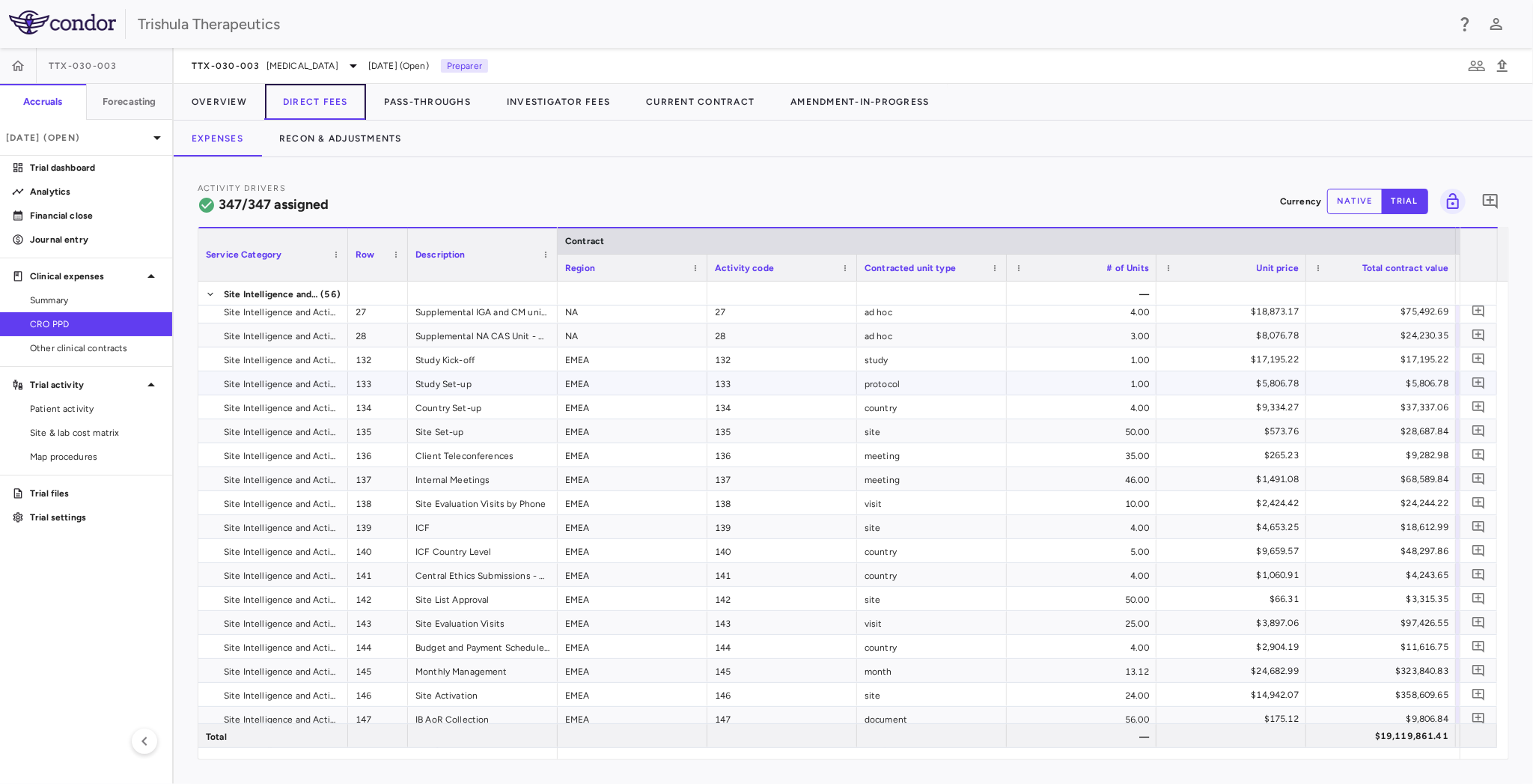
scroll to position [524, 0]
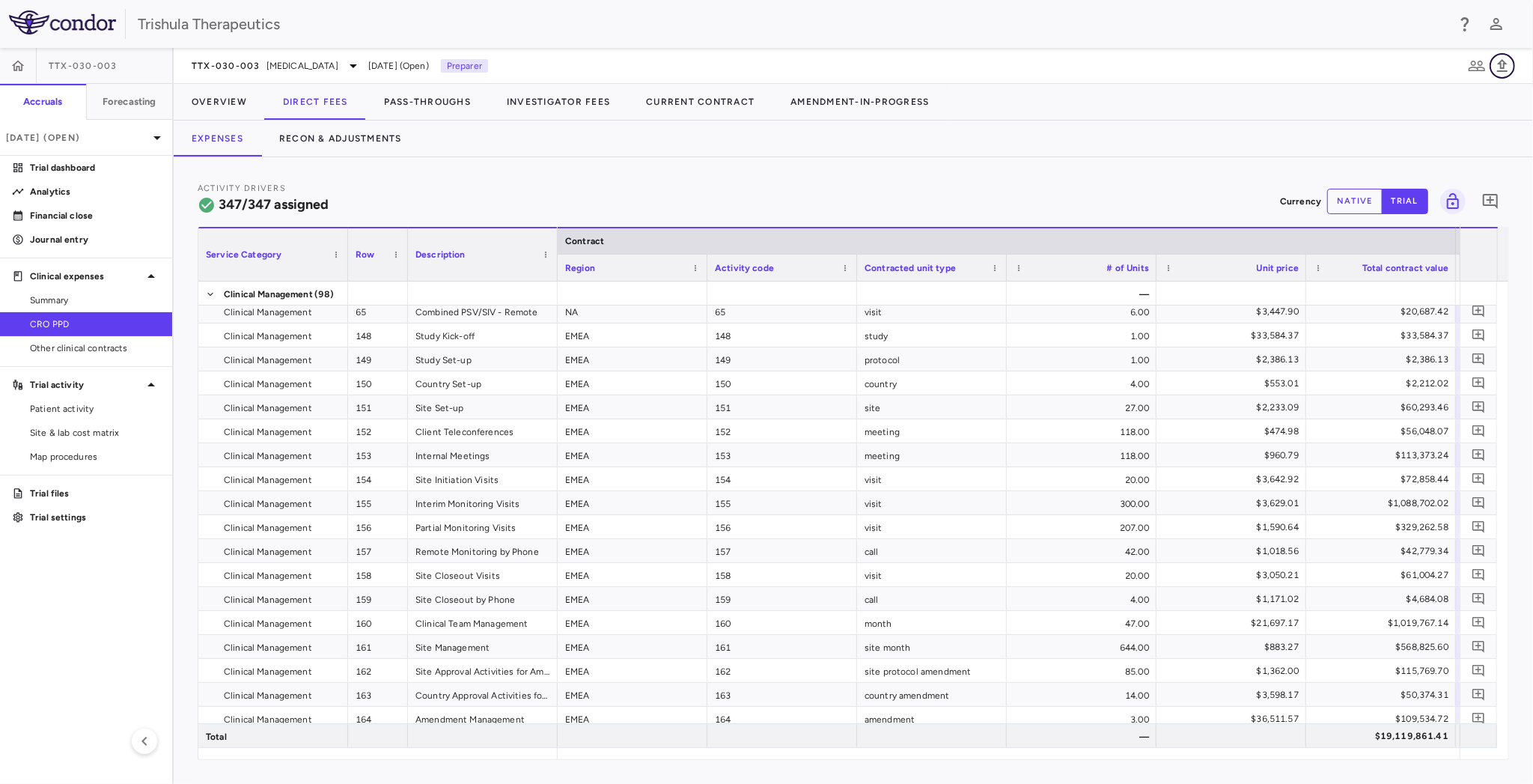
click at [1507, 61] on icon "button" at bounding box center [1502, 66] width 18 height 18
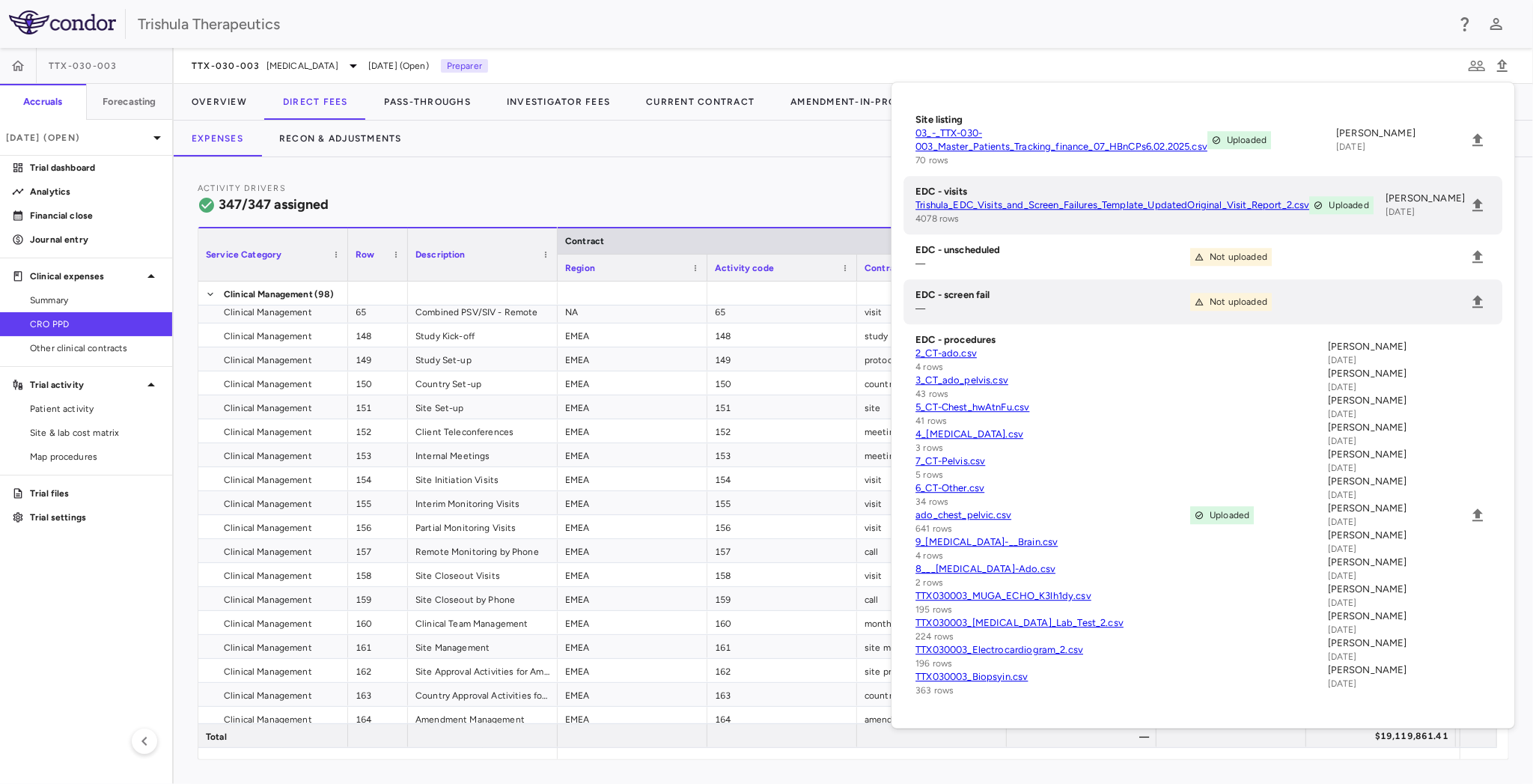
click at [1084, 32] on div "Trishula Therapeutics" at bounding box center [792, 24] width 1309 height 23
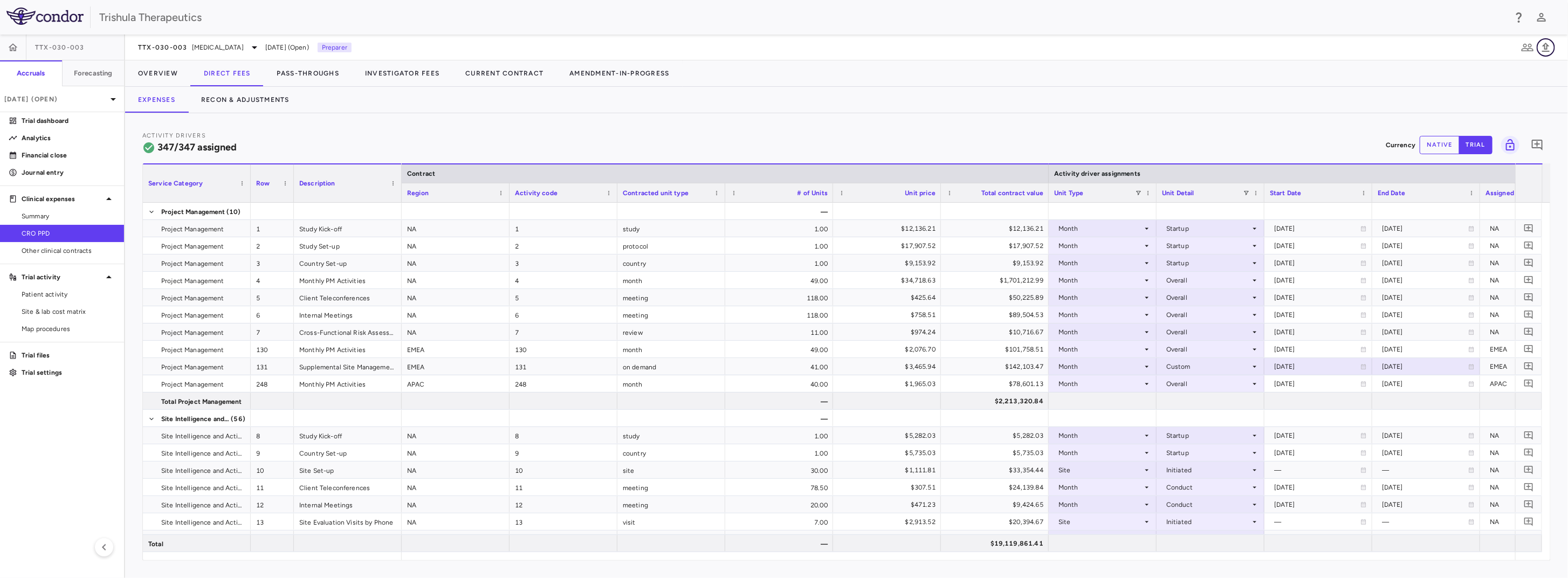
click at [1104, 48] on icon "button" at bounding box center [1545, 47] width 8 height 9
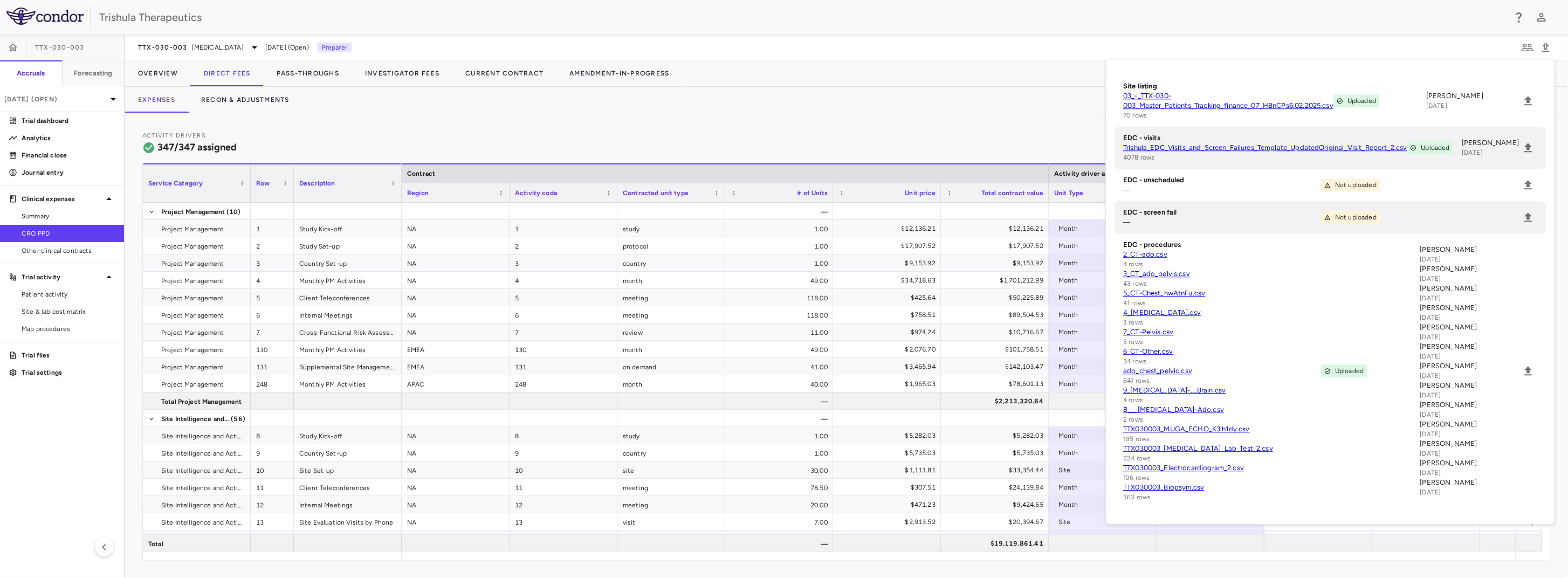
click at [940, 96] on div "Expenses Recon & Adjustments" at bounding box center [847, 100] width 1443 height 26
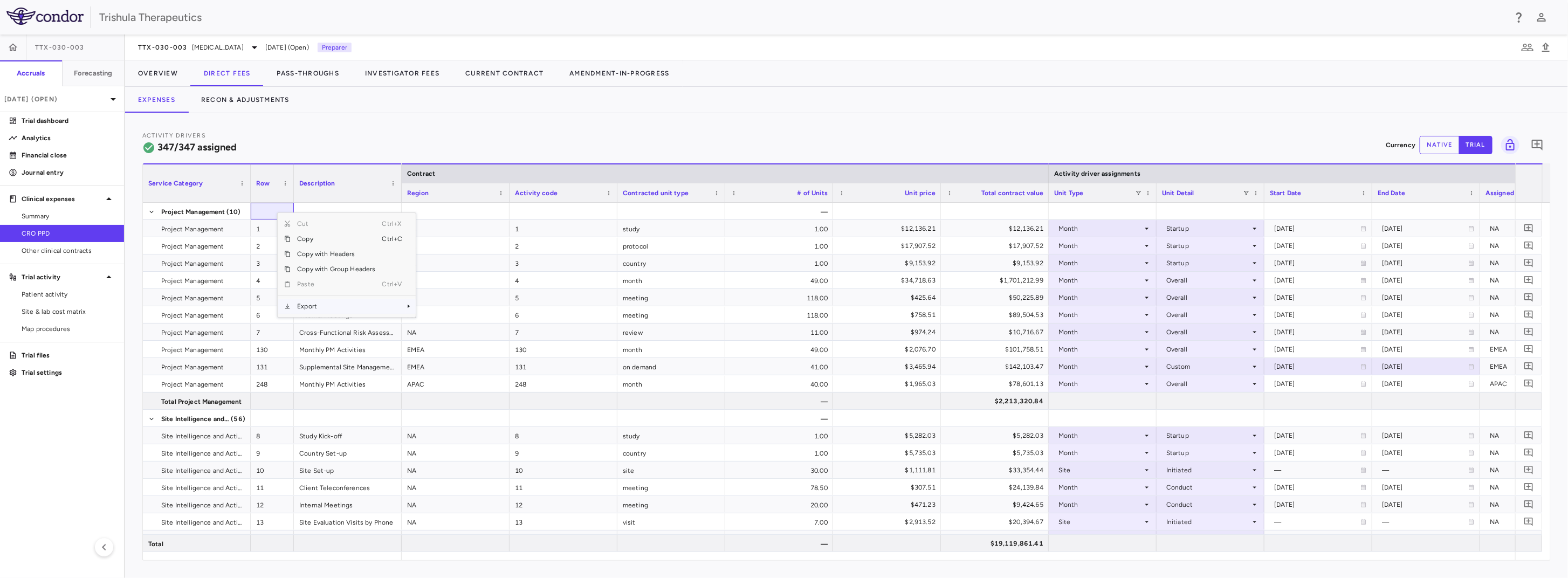
click at [301, 305] on span "Export" at bounding box center [336, 306] width 91 height 15
click at [447, 326] on span "Excel Export" at bounding box center [451, 324] width 51 height 15
